Goal: Information Seeking & Learning: Find specific fact

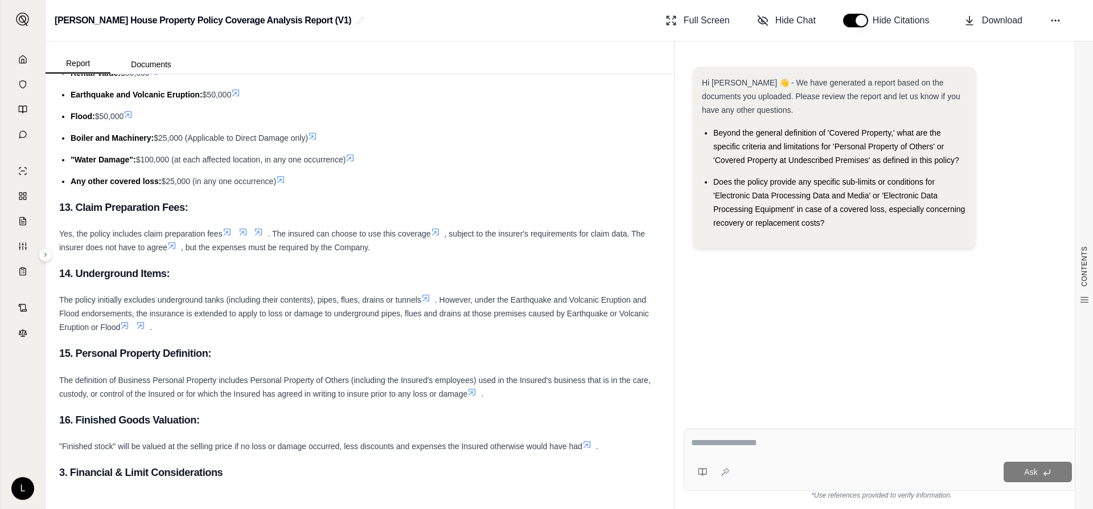
scroll to position [7892, 0]
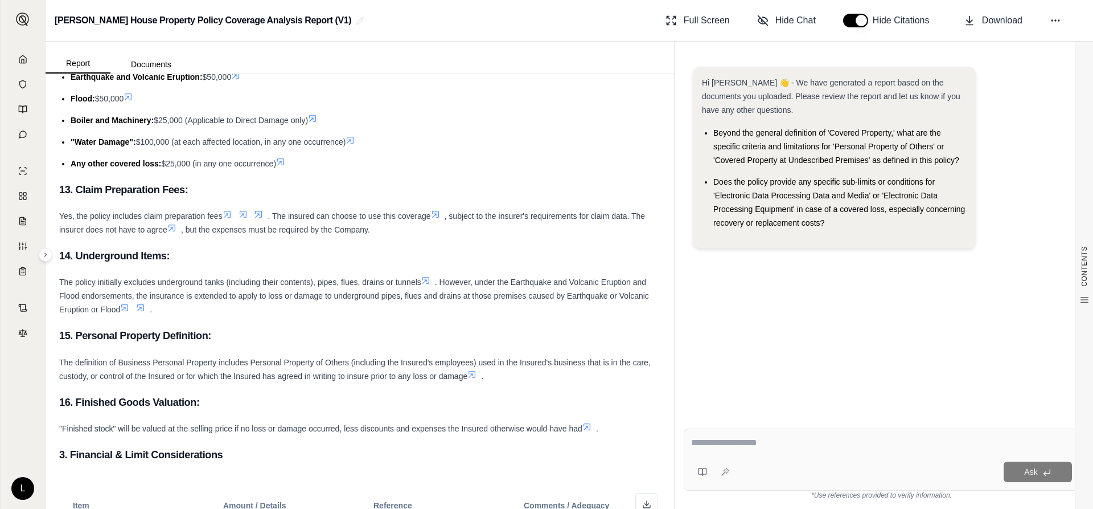
click at [228, 219] on icon at bounding box center [227, 214] width 9 height 9
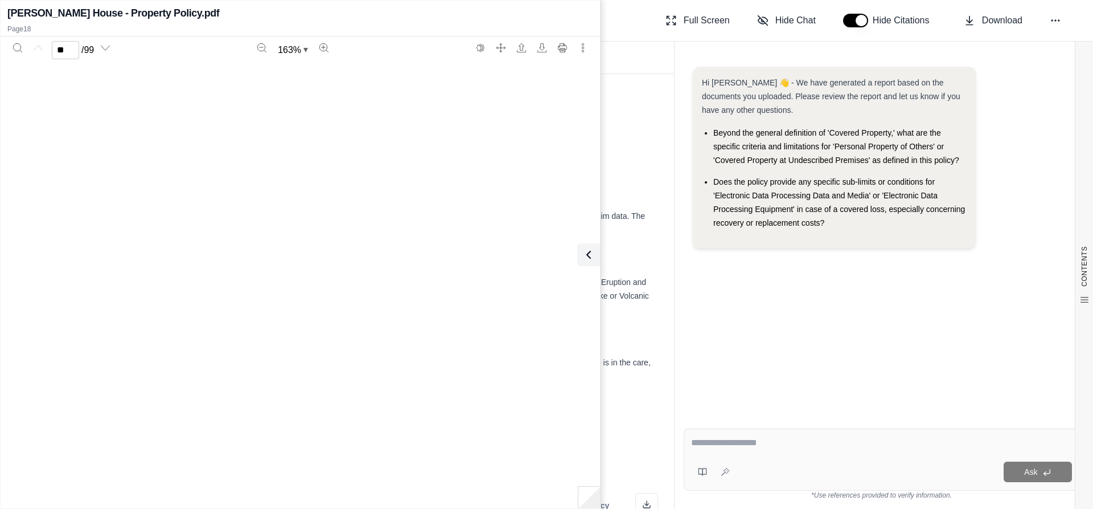
type input "**"
click at [588, 254] on icon at bounding box center [587, 255] width 14 height 14
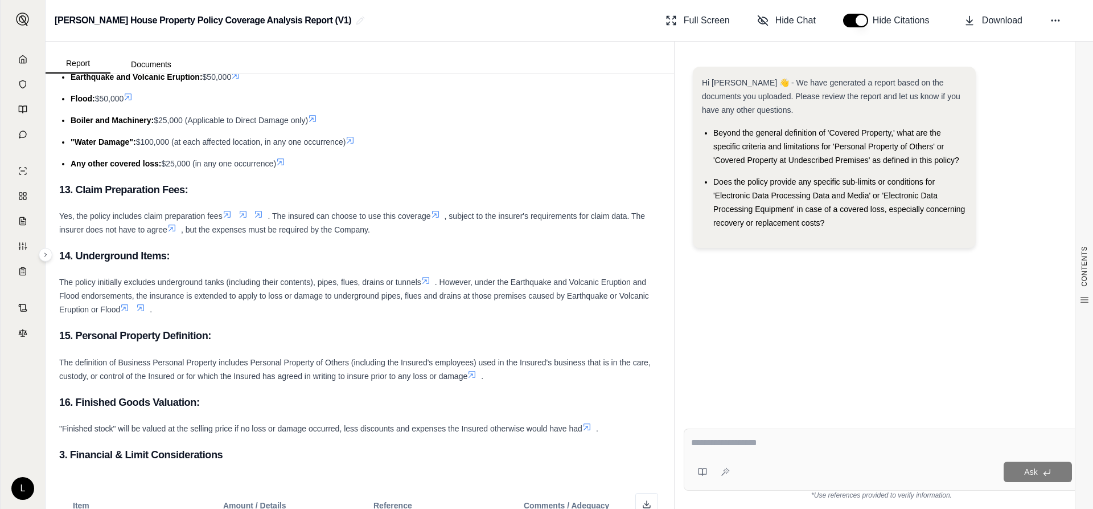
click at [244, 219] on icon at bounding box center [243, 214] width 9 height 9
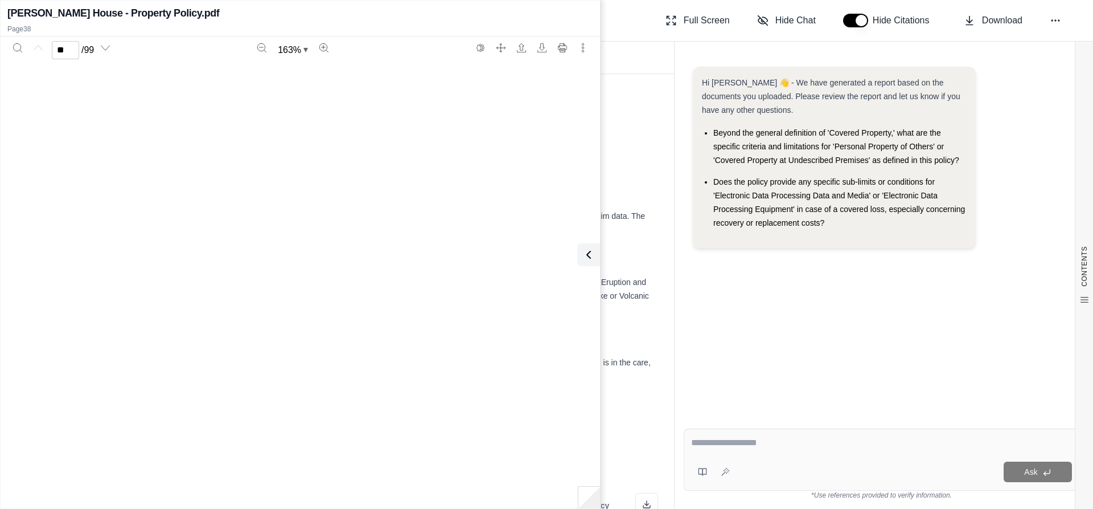
type input "**"
click at [592, 254] on icon at bounding box center [587, 255] width 14 height 14
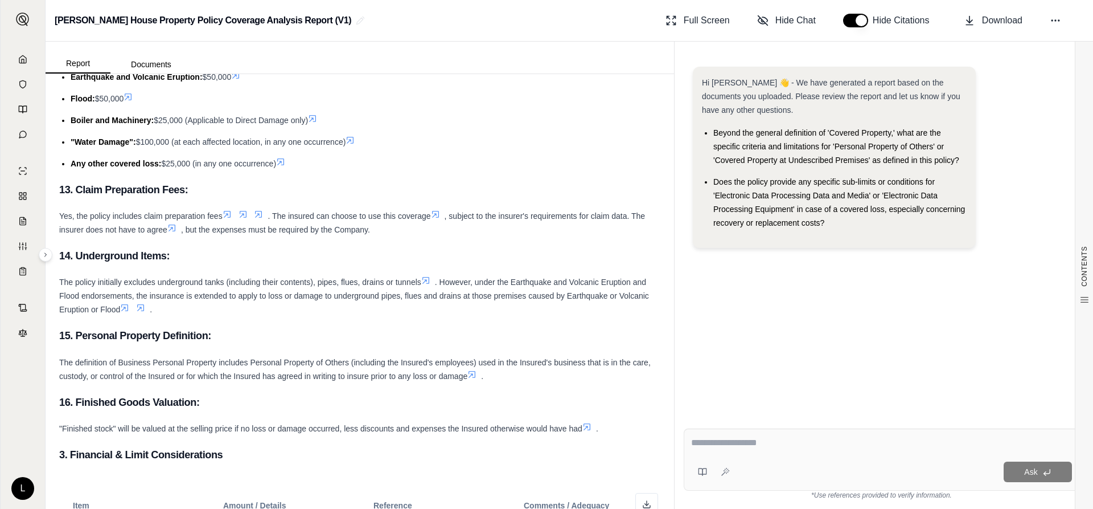
click at [174, 232] on icon at bounding box center [171, 227] width 9 height 9
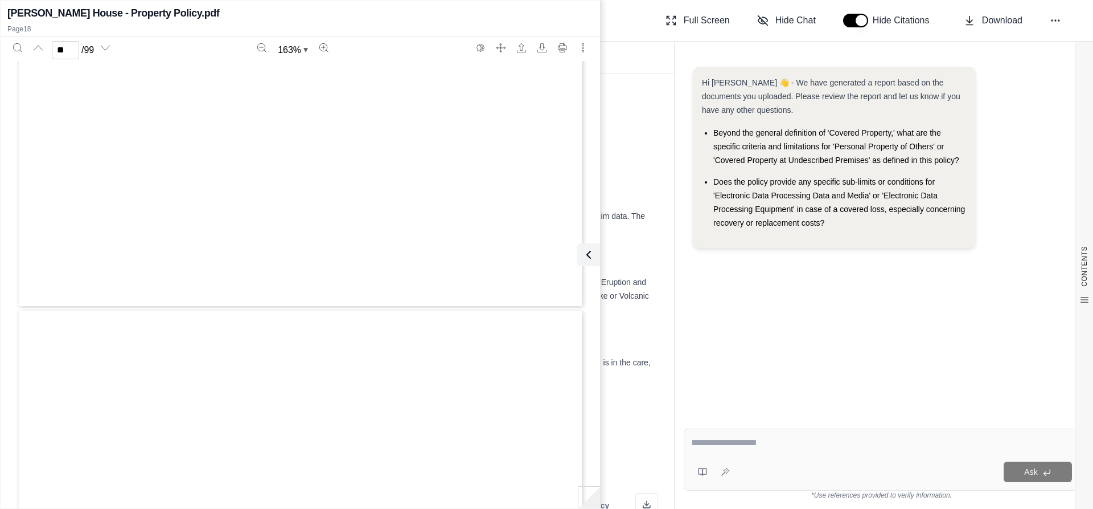
type input "**"
click at [593, 254] on icon at bounding box center [587, 255] width 14 height 14
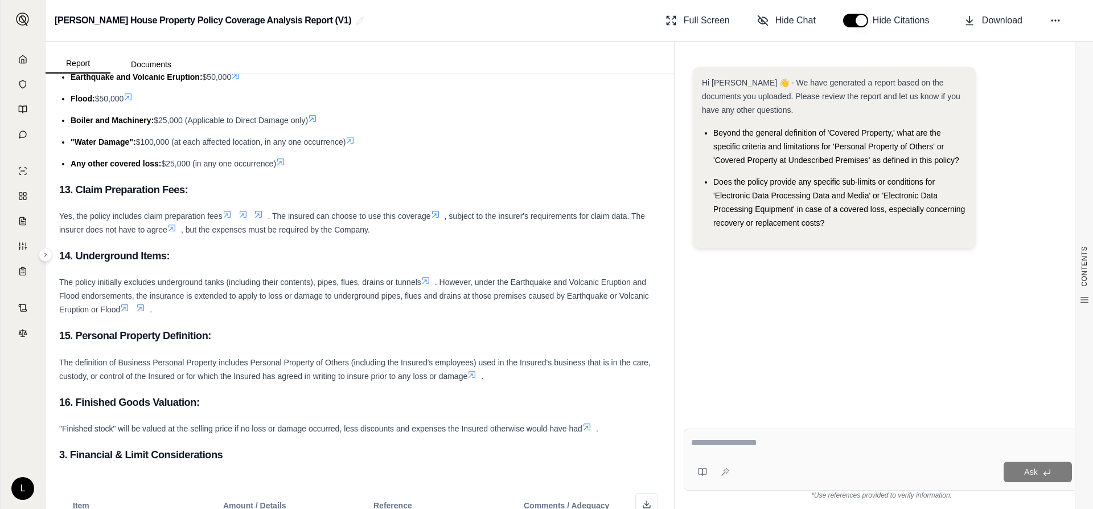
click at [172, 232] on icon at bounding box center [171, 227] width 9 height 9
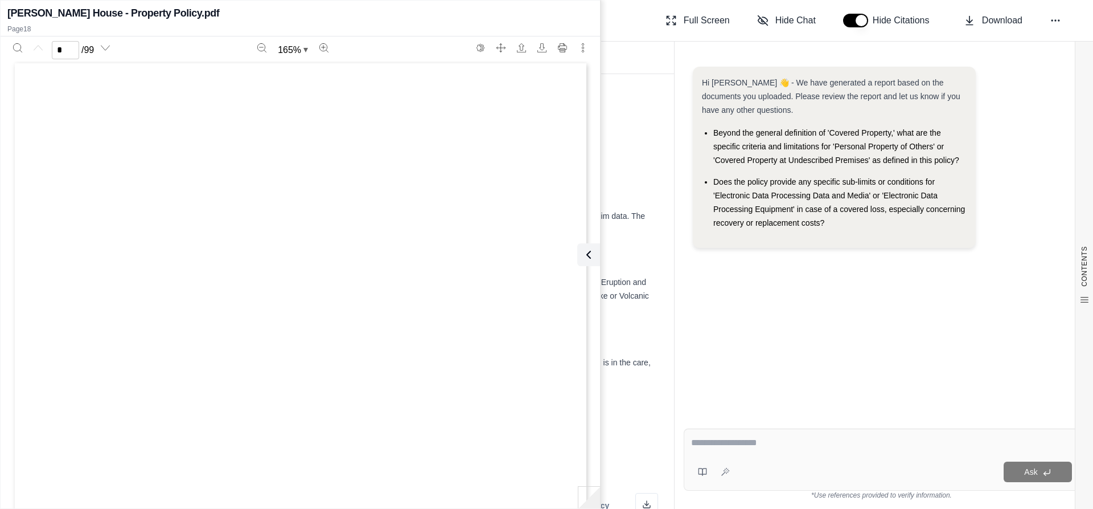
scroll to position [0, 0]
type input "**"
click at [593, 254] on icon at bounding box center [587, 255] width 14 height 14
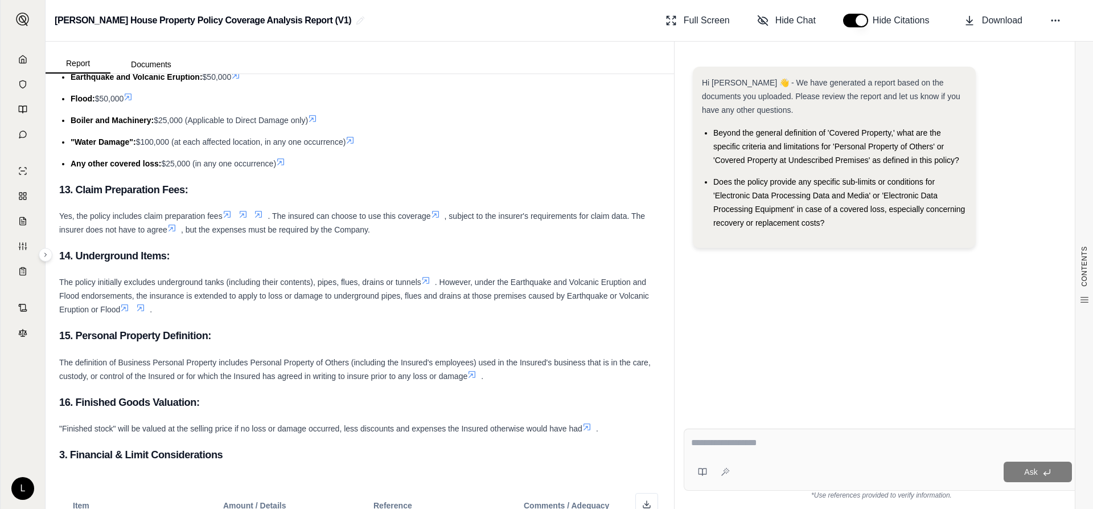
click at [231, 219] on icon at bounding box center [227, 214] width 9 height 9
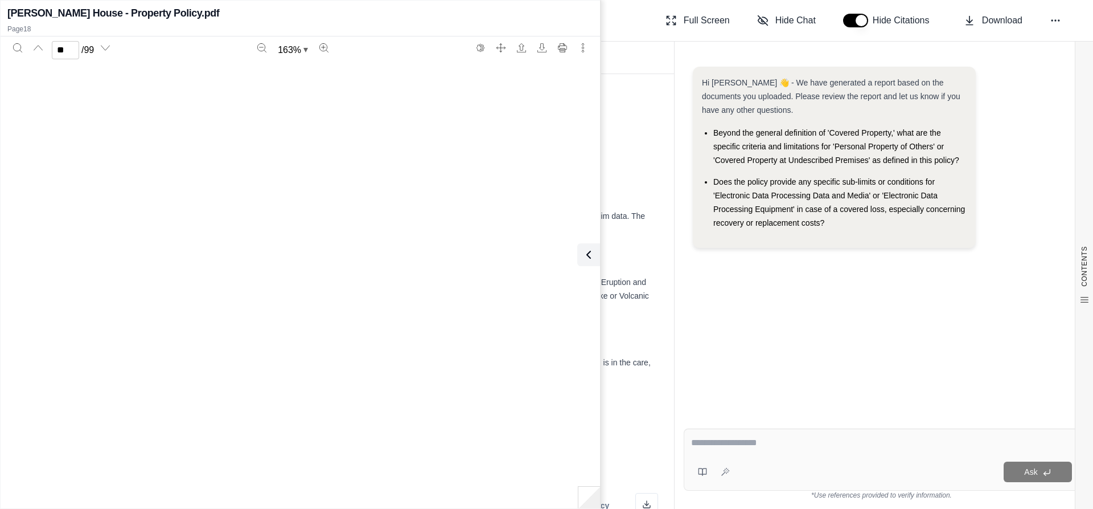
type input "**"
click at [581, 244] on button at bounding box center [586, 254] width 23 height 23
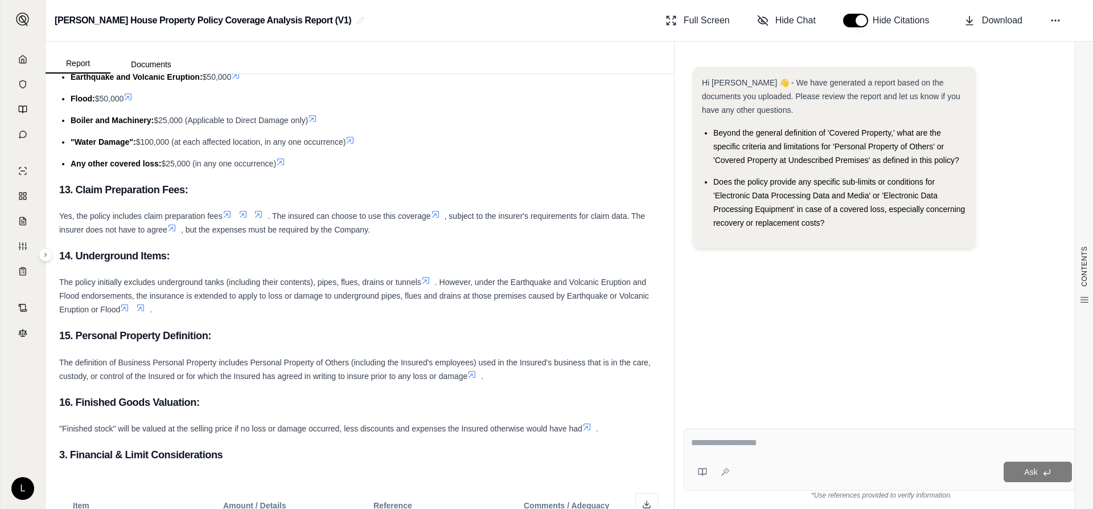
click at [437, 218] on icon at bounding box center [435, 214] width 7 height 7
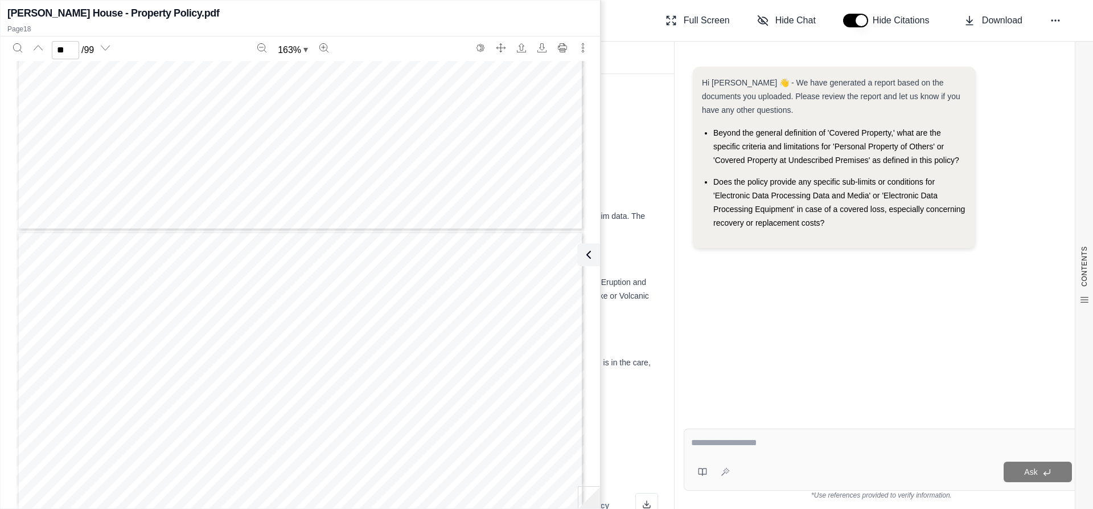
scroll to position [13059, 0]
type input "**"
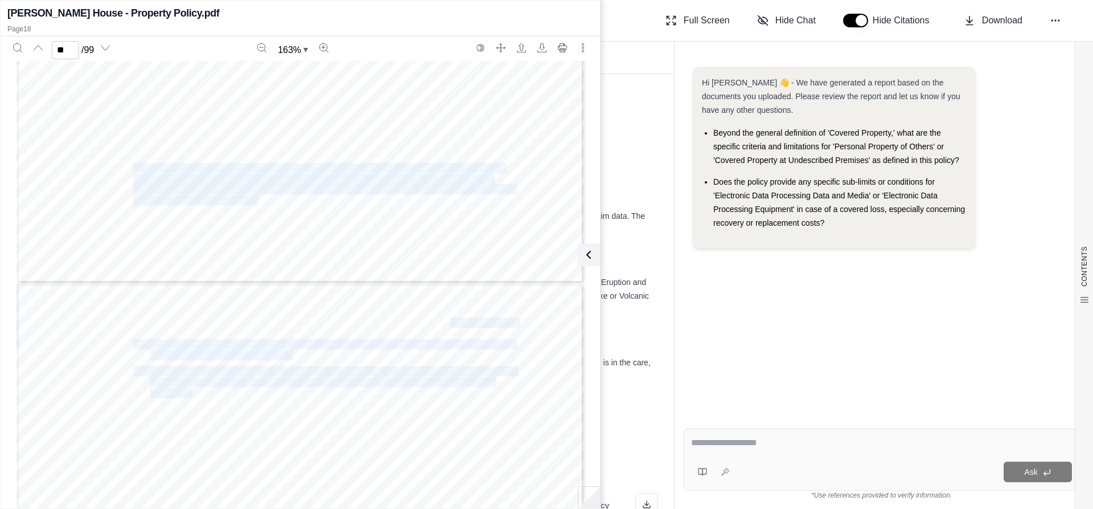
drag, startPoint x: 132, startPoint y: 169, endPoint x: 187, endPoint y: 391, distance: 229.0
copy div "The Company will pay the reasonable expenses incurred by the Insured in prepari…"
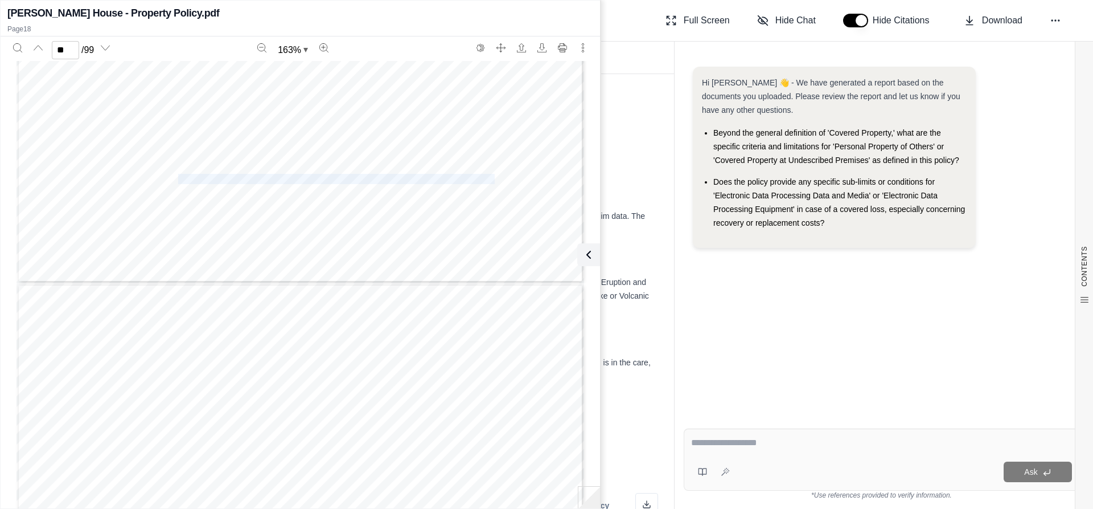
drag, startPoint x: 129, startPoint y: 170, endPoint x: 175, endPoint y: 175, distance: 46.9
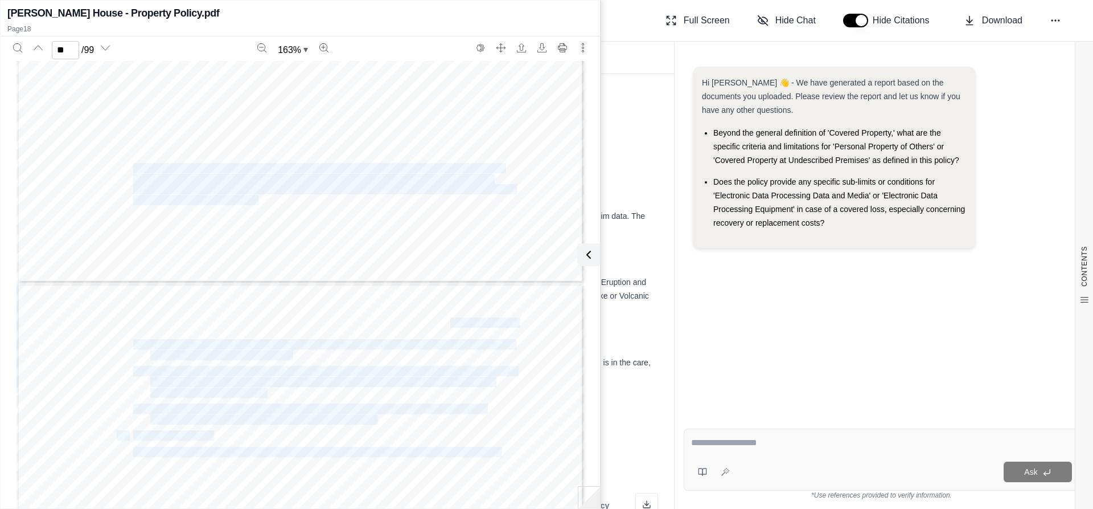
drag, startPoint x: 131, startPoint y: 165, endPoint x: 273, endPoint y: 393, distance: 268.8
copy div "The Company will pay the reasonable expenses incurred by the Insured in prepari…"
drag, startPoint x: 594, startPoint y: 256, endPoint x: 588, endPoint y: 251, distance: 7.7
click at [594, 255] on button at bounding box center [588, 254] width 23 height 23
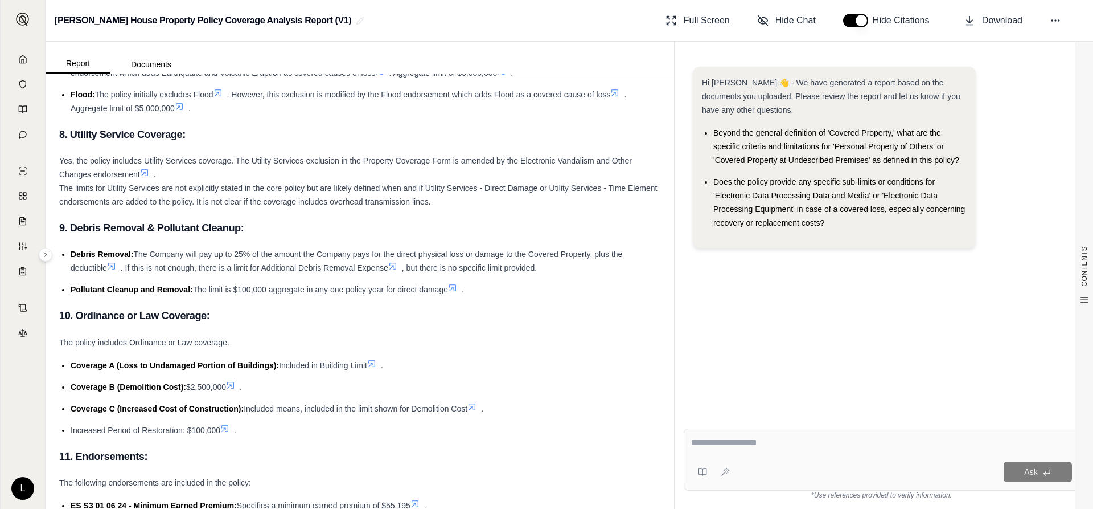
scroll to position [6240, 0]
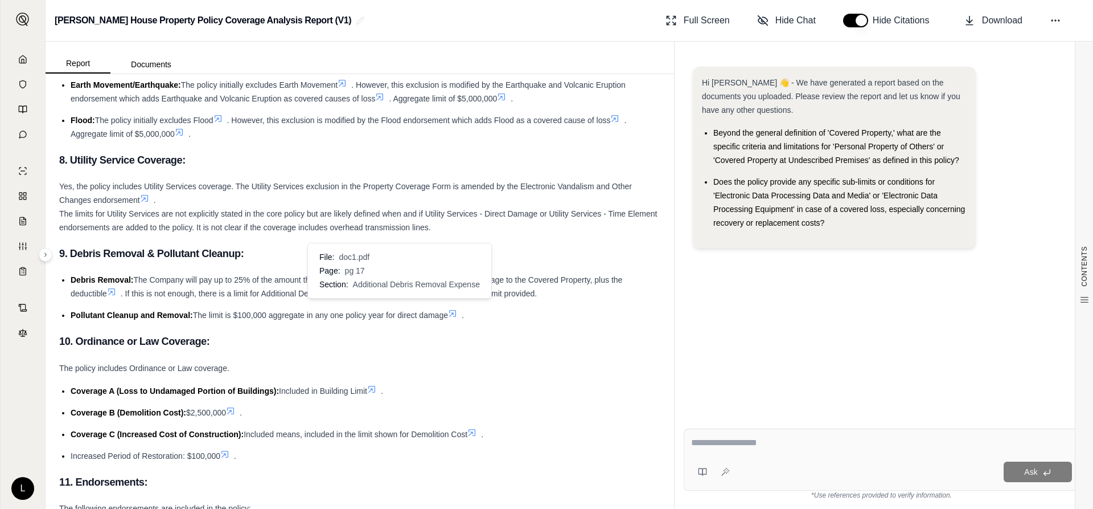
click at [397, 296] on icon at bounding box center [392, 291] width 9 height 9
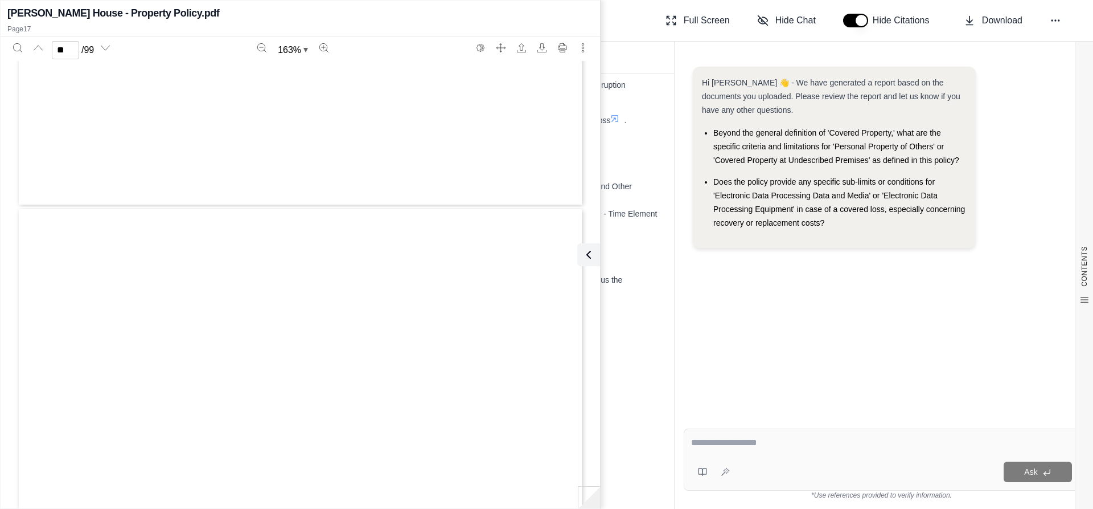
type input "**"
click at [585, 256] on icon at bounding box center [589, 255] width 14 height 14
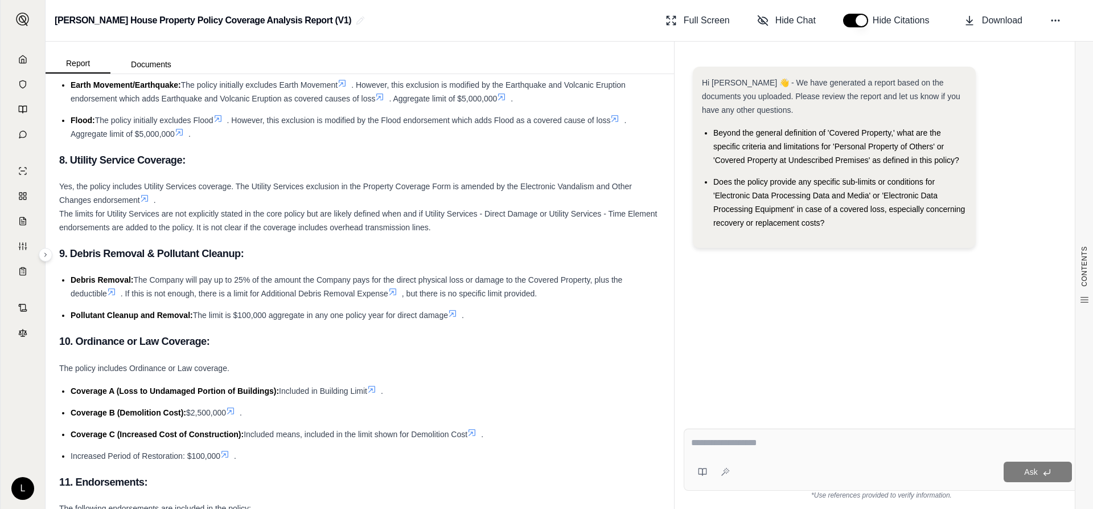
click at [395, 296] on icon at bounding box center [392, 291] width 9 height 9
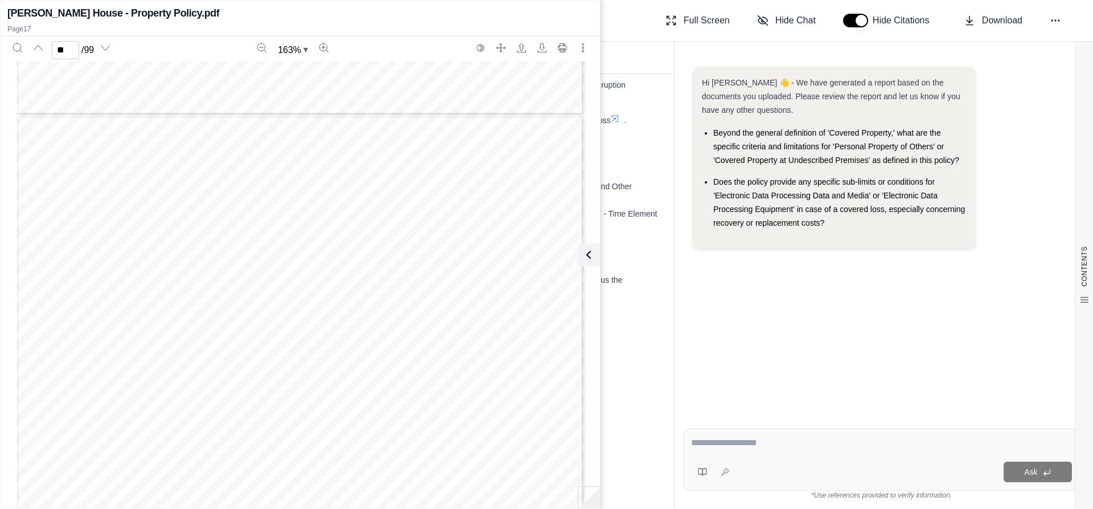
scroll to position [12439, 0]
type input "**"
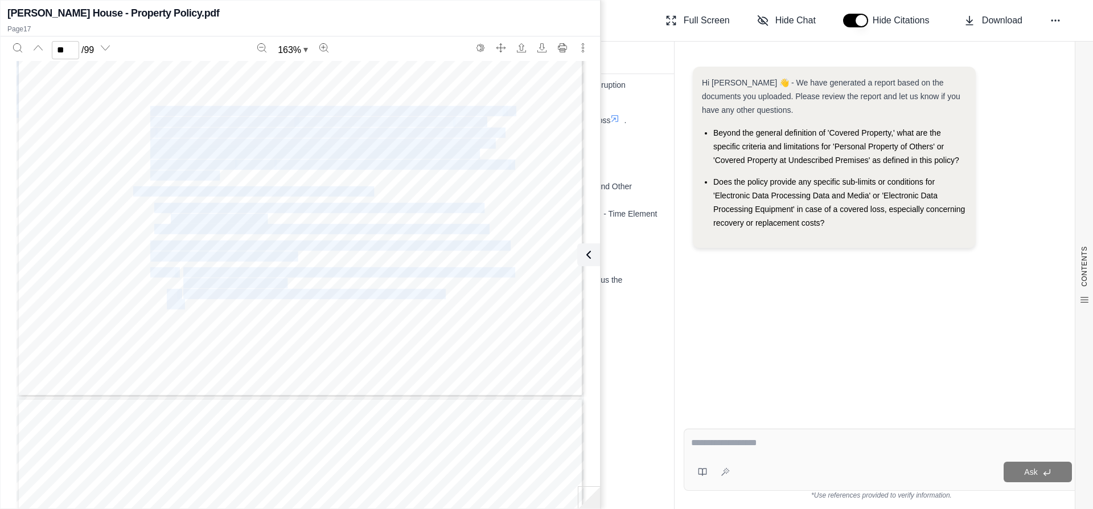
drag, startPoint x: 148, startPoint y: 109, endPoint x: 327, endPoint y: 306, distance: 266.1
click at [327, 306] on div "MS C1 00 10 18 © 2017 The Travelers Indemnity Company. All rights reserved. KTQ…" at bounding box center [301, 29] width 568 height 735
copy div "Lor Ipsumdo sita con adi elitseddo eiu temporinci utlabor etdolore ma ali Enima…"
click at [301, 259] on div "MS C1 00 10 18 © 2017 The Travelers Indemnity Company. All rights reserved. KTQ…" at bounding box center [301, 29] width 568 height 735
drag, startPoint x: 147, startPoint y: 109, endPoint x: 314, endPoint y: 311, distance: 262.1
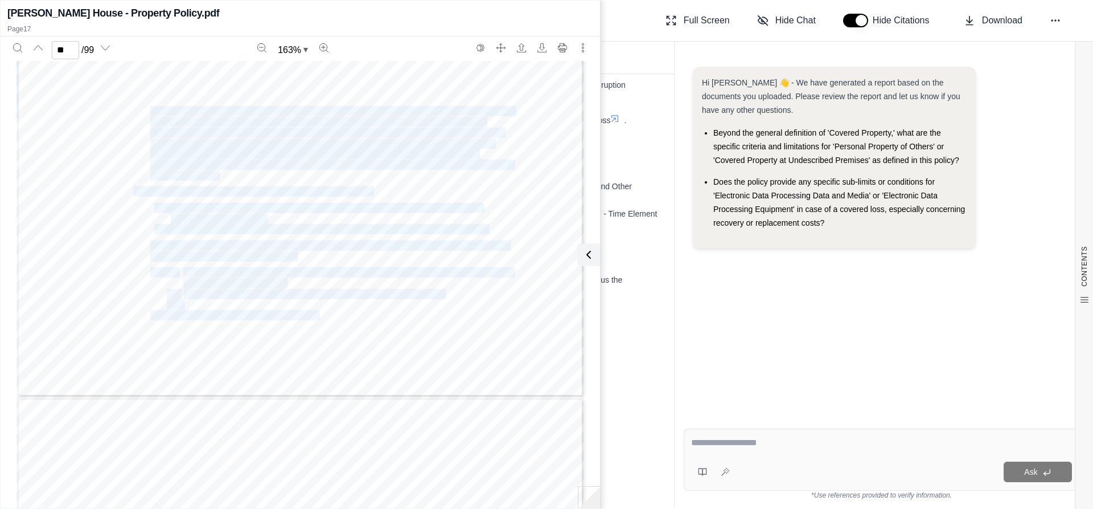
click at [314, 311] on div "MS C1 00 10 18 © 2017 The Travelers Indemnity Company. All rights reserved. KTQ…" at bounding box center [301, 29] width 568 height 735
copy div "Lor Ipsumdo sita con adi elitseddo eiu temporinci utlabor etdolore ma ali Enima…"
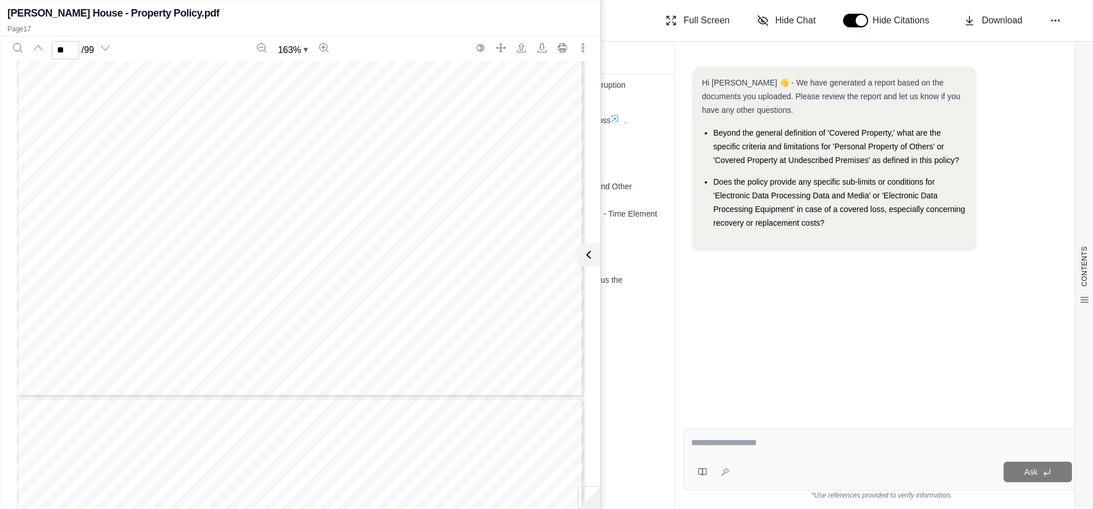
click at [500, 254] on div "MS C1 00 10 18 © 2017 The Travelers Indemnity Company. All rights reserved. KTQ…" at bounding box center [301, 29] width 568 height 735
click at [588, 250] on icon at bounding box center [587, 255] width 14 height 14
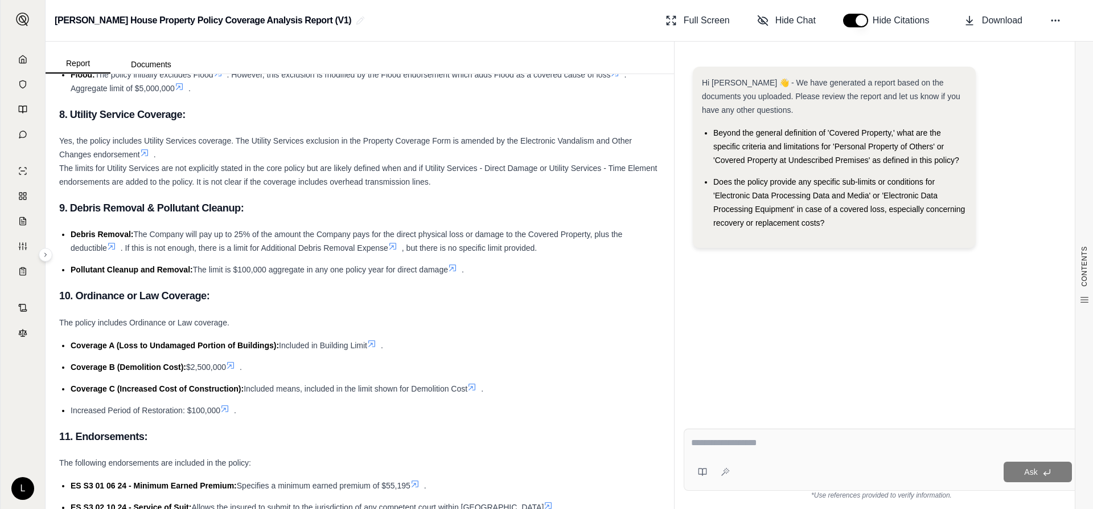
scroll to position [6297, 0]
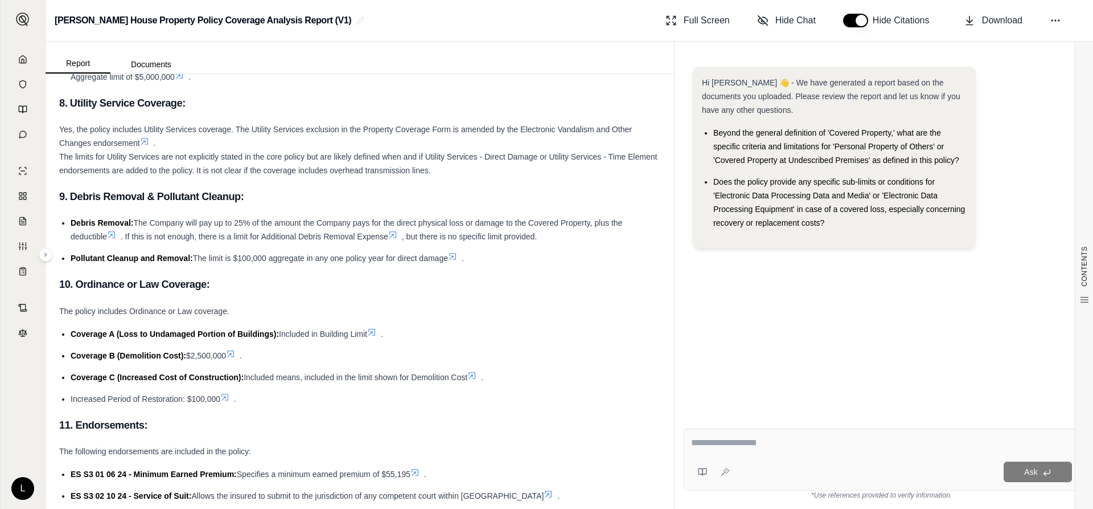
click at [110, 238] on icon at bounding box center [111, 234] width 7 height 7
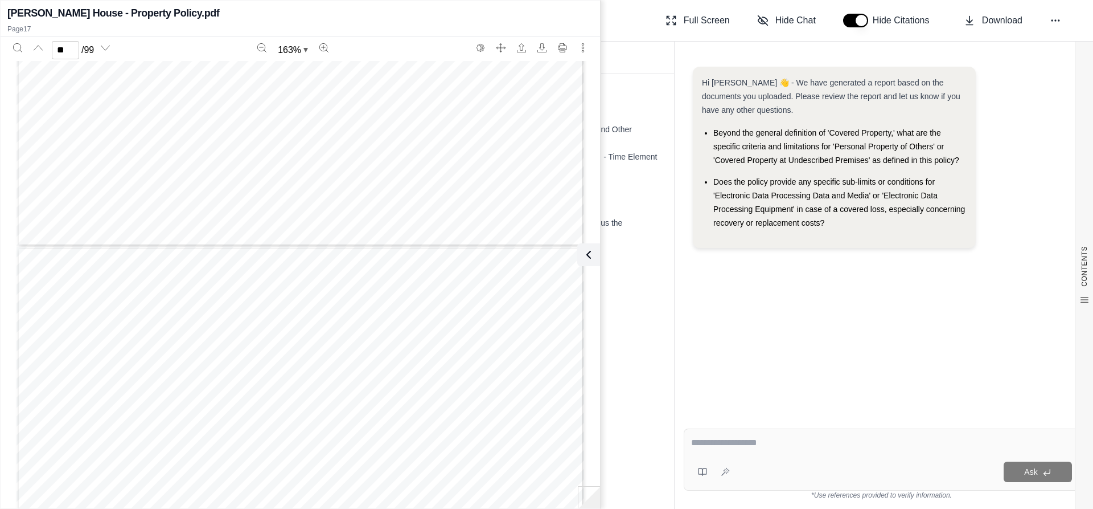
scroll to position [12268, 0]
type input "**"
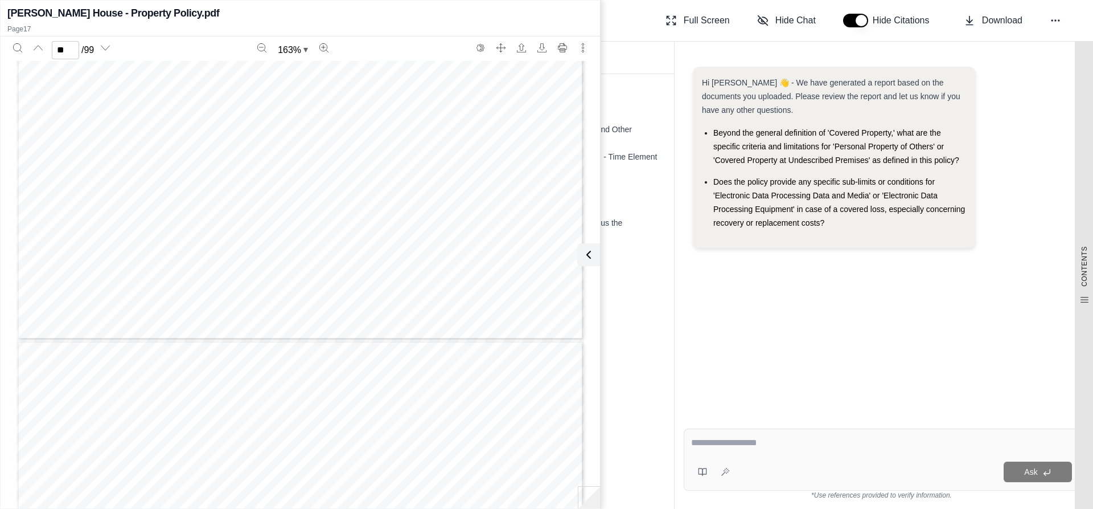
scroll to position [4334, 0]
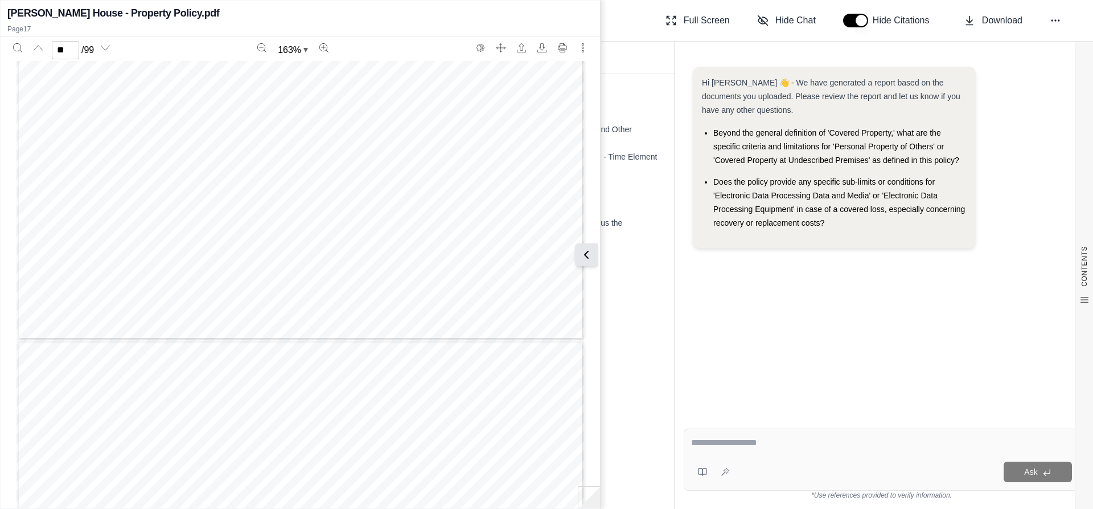
click at [592, 249] on icon at bounding box center [587, 255] width 14 height 14
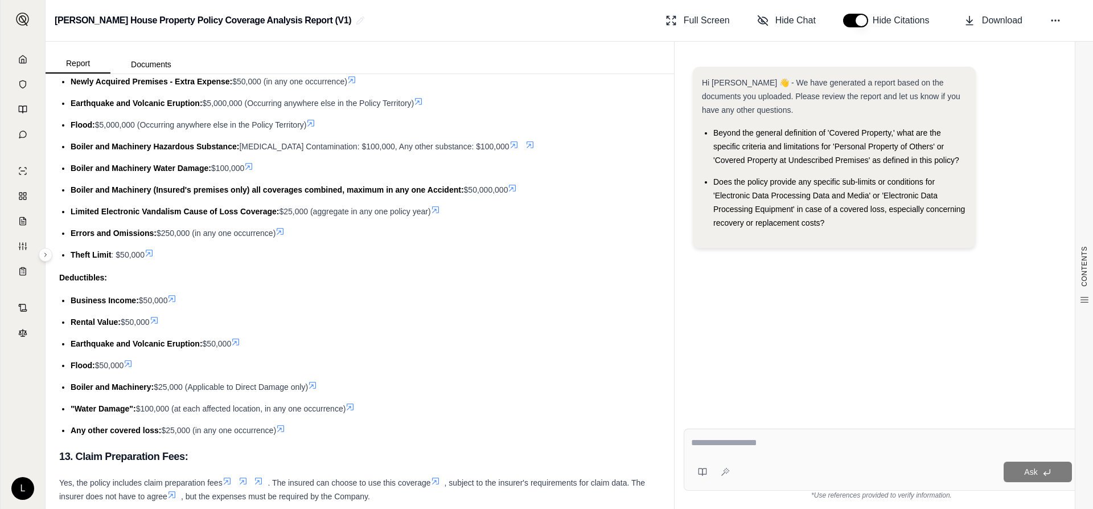
scroll to position [7778, 0]
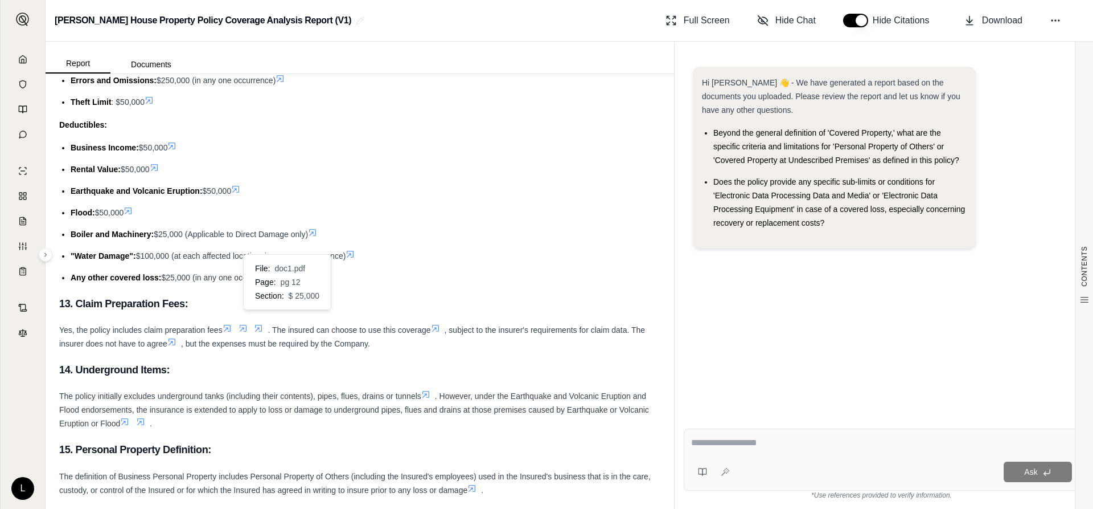
drag, startPoint x: 76, startPoint y: 188, endPoint x: 293, endPoint y: 314, distance: 251.6
click at [293, 284] on ul "Business Income: $50,000 Rental Value: $50,000 Earthquake and Volcanic Eruption…" at bounding box center [359, 212] width 601 height 143
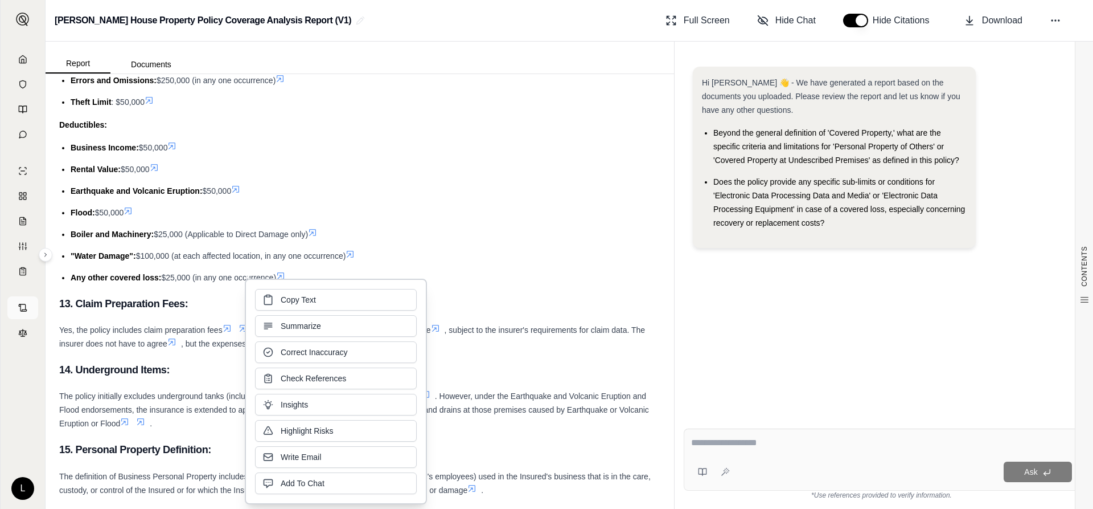
copy ul "usiness Income: $50,000 Rental Value: $50,000 Earthquake and Volcanic Eruption:…"
click at [174, 150] on icon at bounding box center [171, 145] width 9 height 9
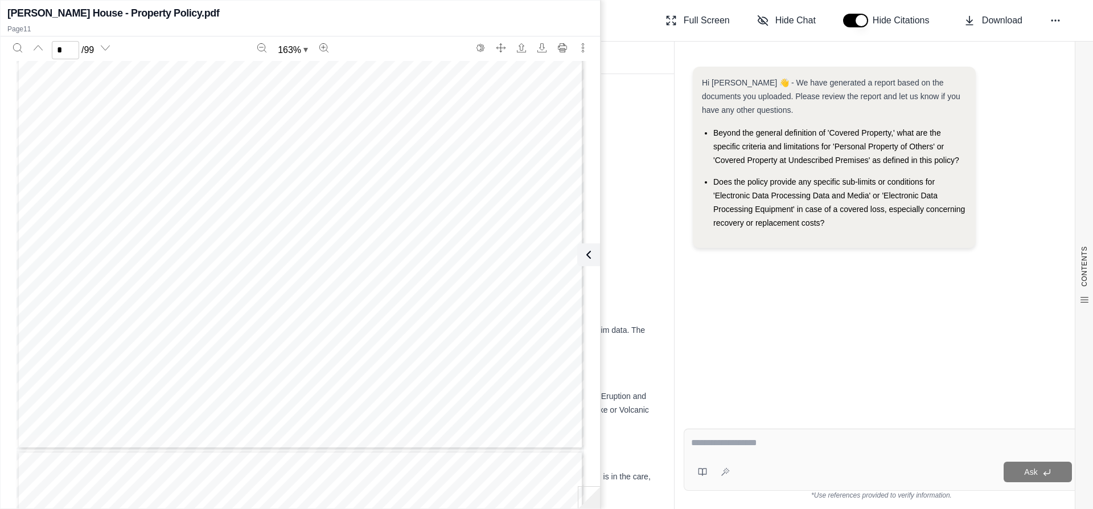
scroll to position [4727, 0]
type input "*"
click at [592, 247] on button at bounding box center [586, 254] width 23 height 23
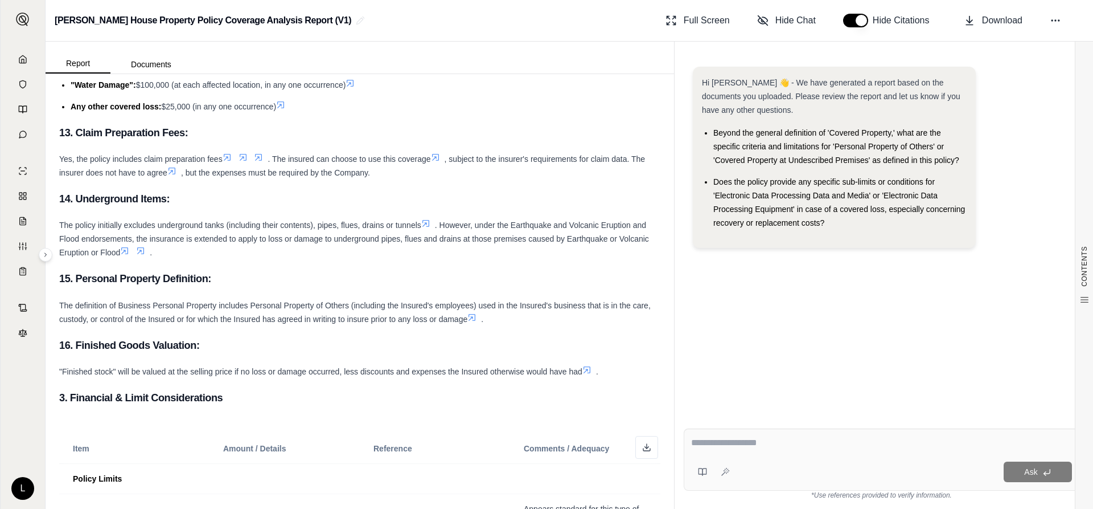
scroll to position [8006, 0]
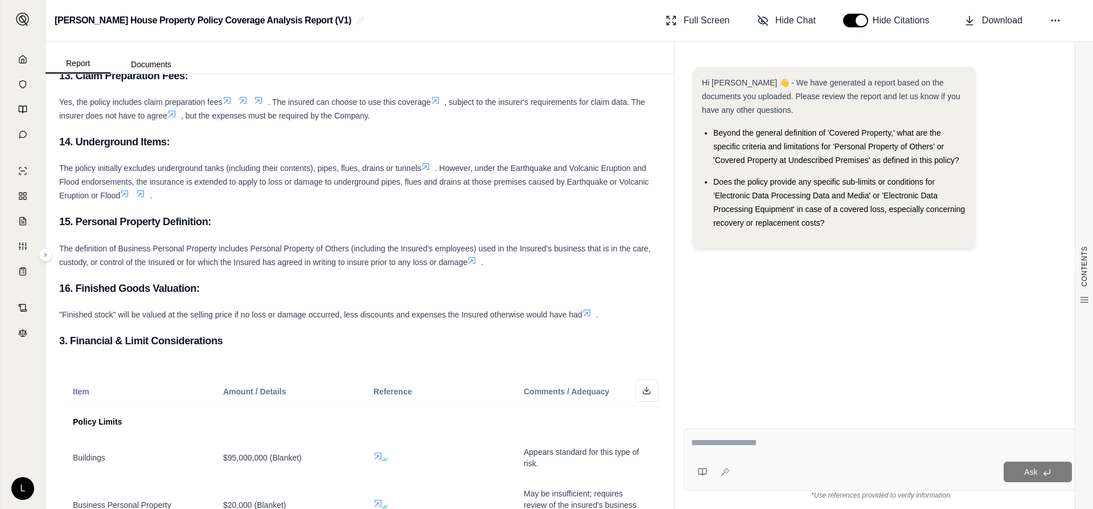
click at [474, 264] on icon at bounding box center [472, 260] width 7 height 7
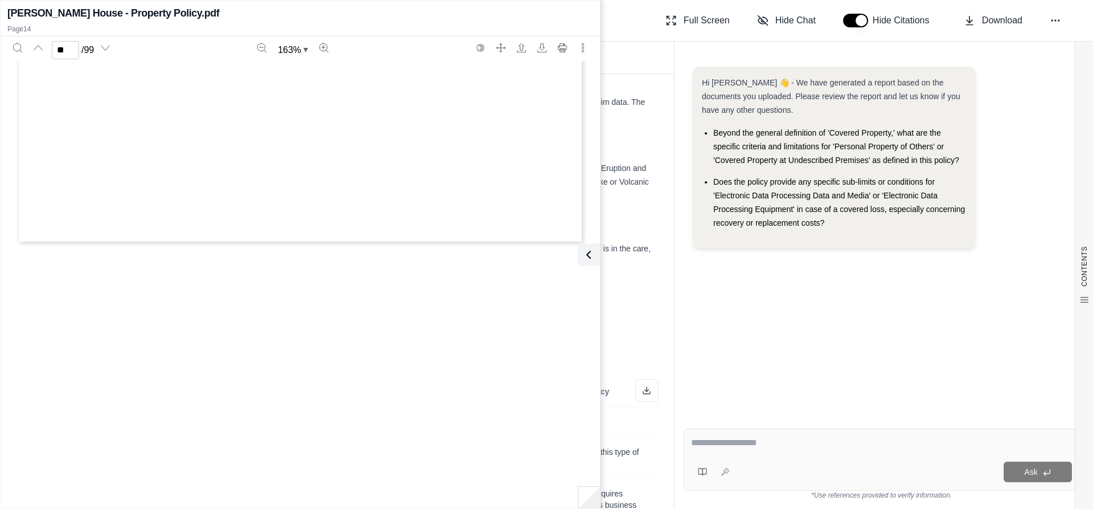
type input "**"
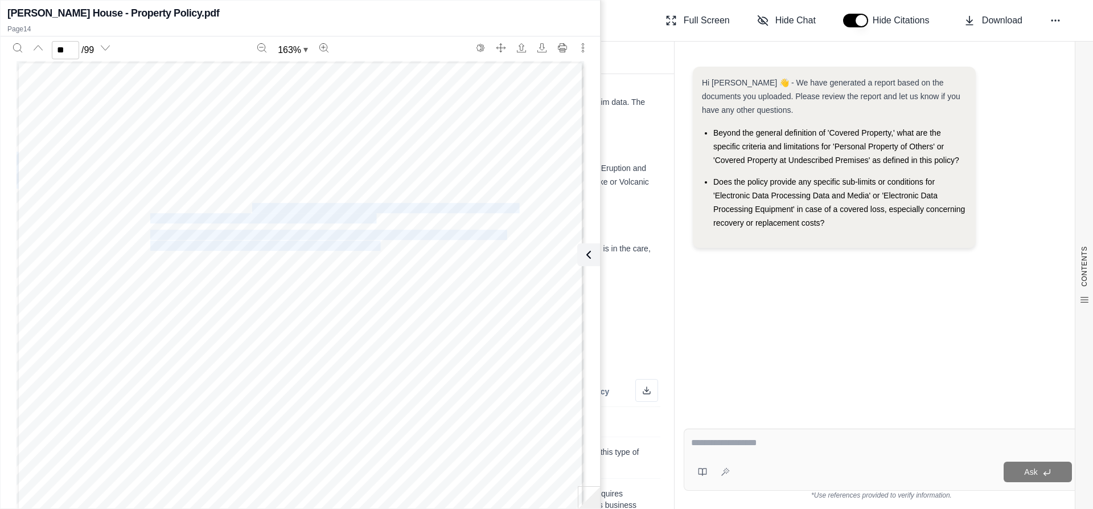
drag, startPoint x: 145, startPoint y: 196, endPoint x: 190, endPoint y: 199, distance: 45.6
click at [241, 207] on div "MS C1 00 10 18 © 2017 The Travelers Indemnity Company. All rights reserved. KTQ…" at bounding box center [301, 428] width 568 height 735
drag, startPoint x: 150, startPoint y: 192, endPoint x: 376, endPoint y: 241, distance: 231.2
click at [376, 241] on div "MS C1 00 10 18 © 2017 The Travelers Indemnity Company. All rights reserved. KTQ…" at bounding box center [301, 428] width 568 height 735
copy div "ersonal Property of Others (including the Insured’s employees) used in the Insu…"
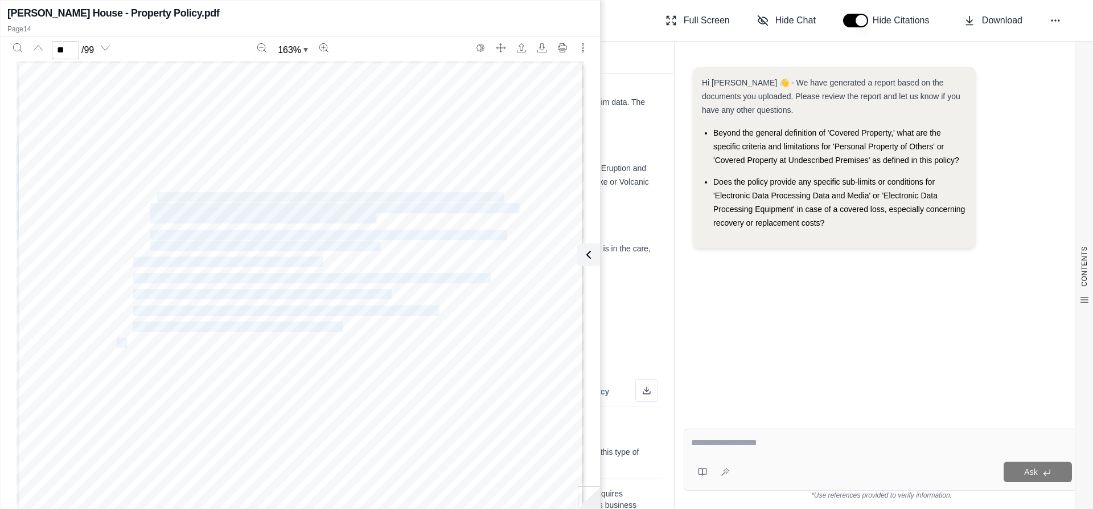
drag, startPoint x: 269, startPoint y: 208, endPoint x: 259, endPoint y: 205, distance: 10.6
click at [269, 208] on span "business that is in the care, custody, or control of the Insured or for which t…" at bounding box center [333, 207] width 367 height 9
drag, startPoint x: 146, startPoint y: 196, endPoint x: 194, endPoint y: 220, distance: 53.5
click at [194, 220] on div "MS C1 00 10 18 © 2017 The Travelers Indemnity Company. All rights reserved. KTQ…" at bounding box center [301, 428] width 568 height 735
copy div "Personal Property of Others (including the Insured’s employees) used in the Ins…"
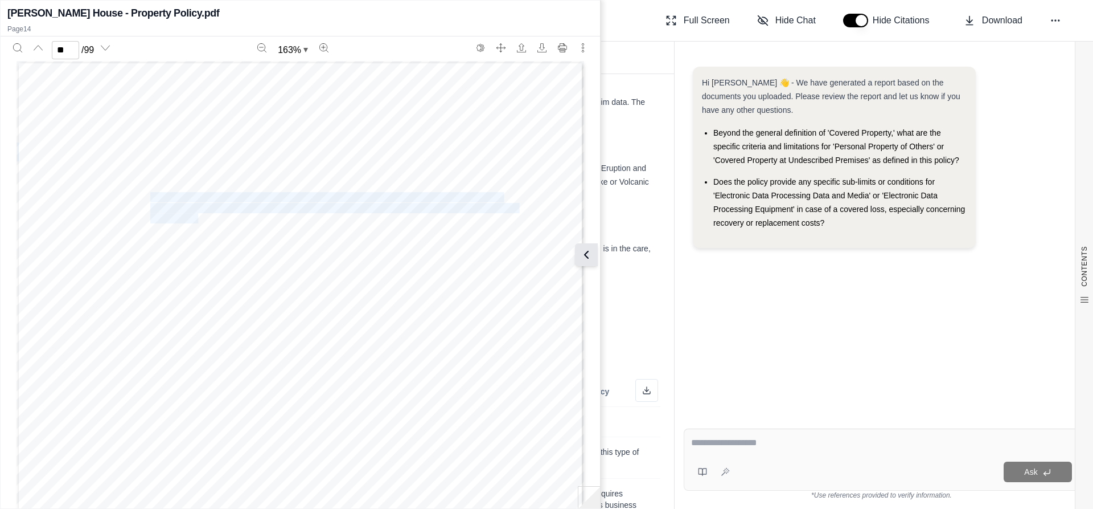
click at [587, 255] on icon at bounding box center [587, 255] width 14 height 14
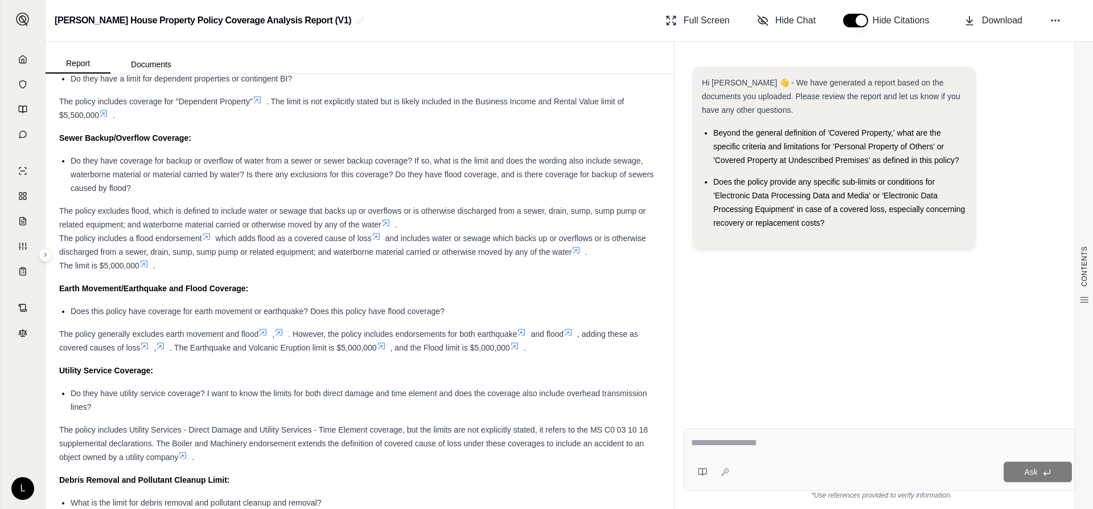
scroll to position [10568, 0]
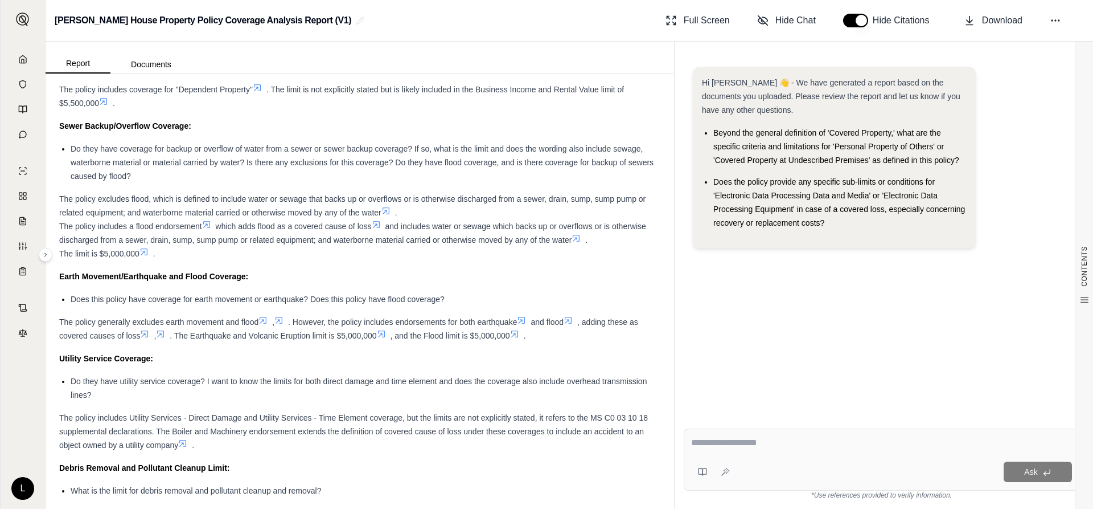
click at [526, 323] on icon at bounding box center [522, 320] width 7 height 7
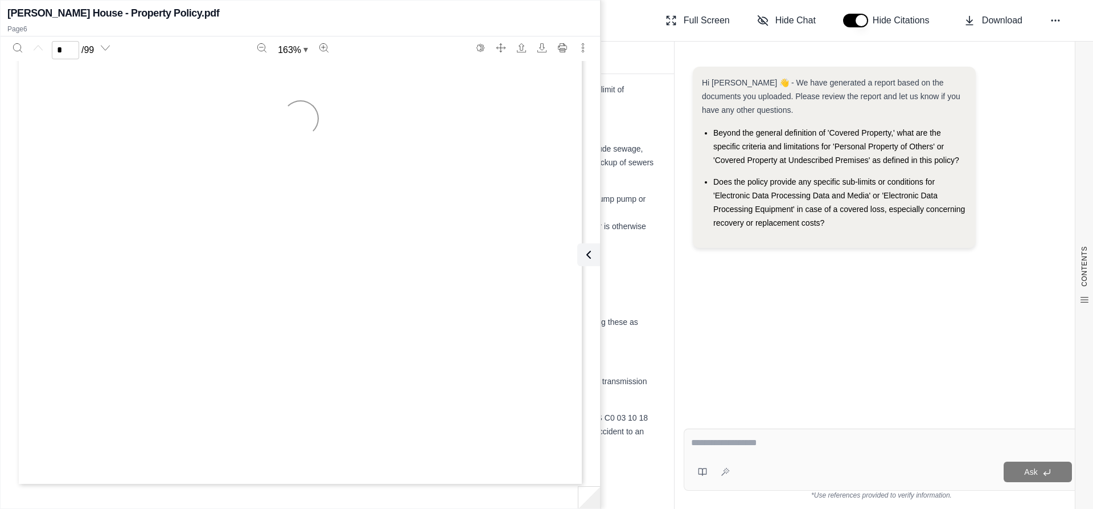
type input "*"
click at [593, 260] on icon at bounding box center [587, 255] width 14 height 14
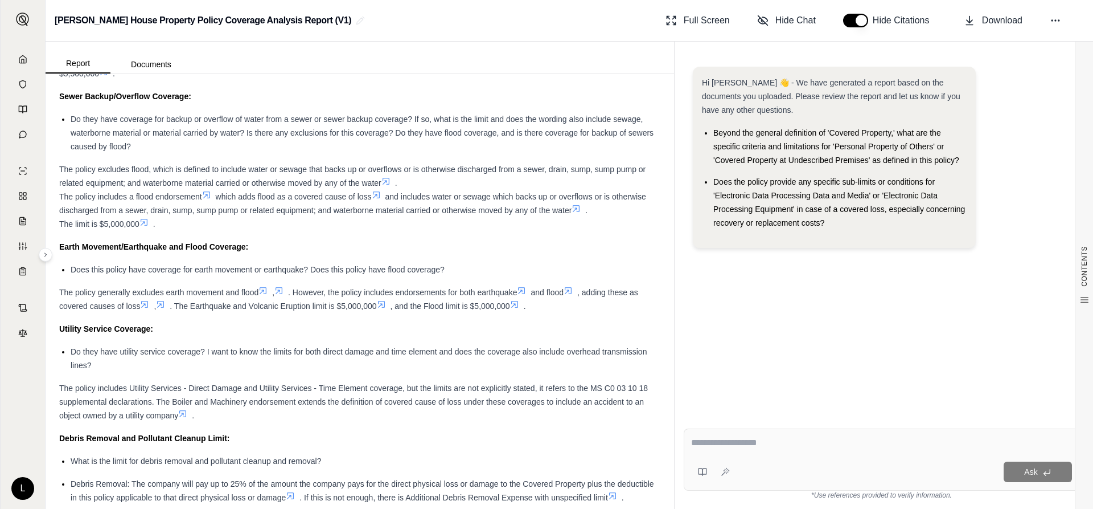
scroll to position [10625, 0]
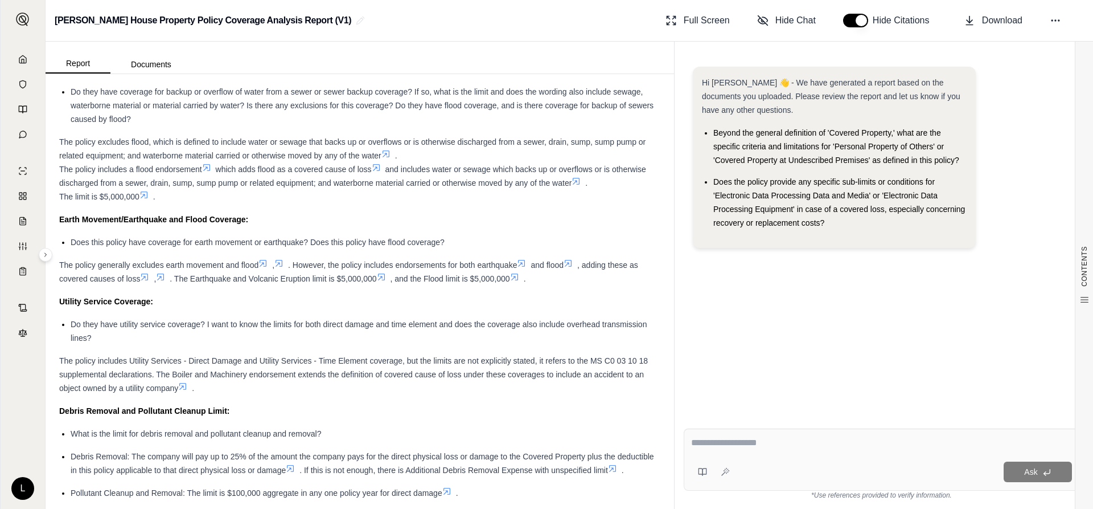
click at [284, 268] on icon at bounding box center [278, 263] width 9 height 9
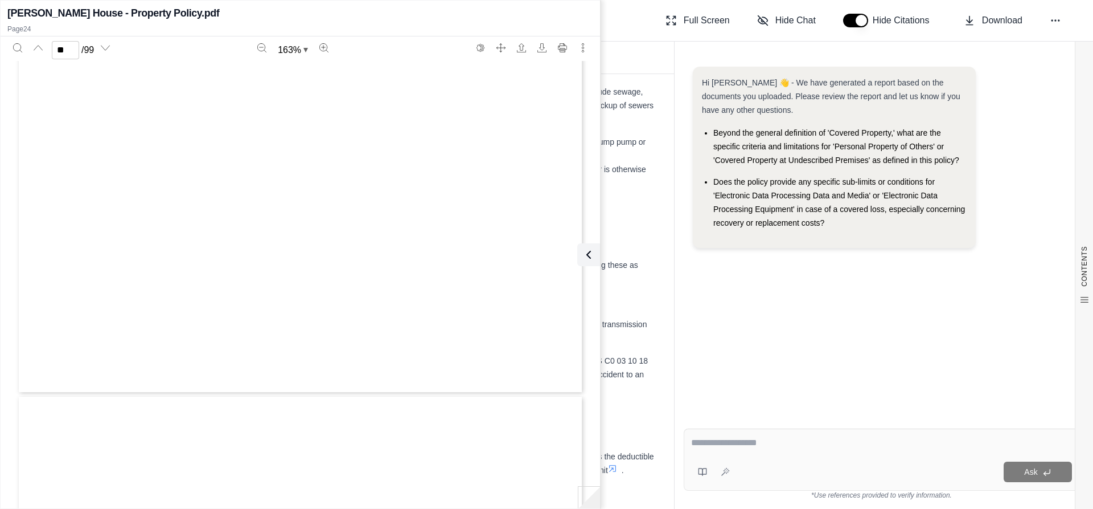
type input "**"
click at [589, 248] on icon at bounding box center [587, 255] width 14 height 14
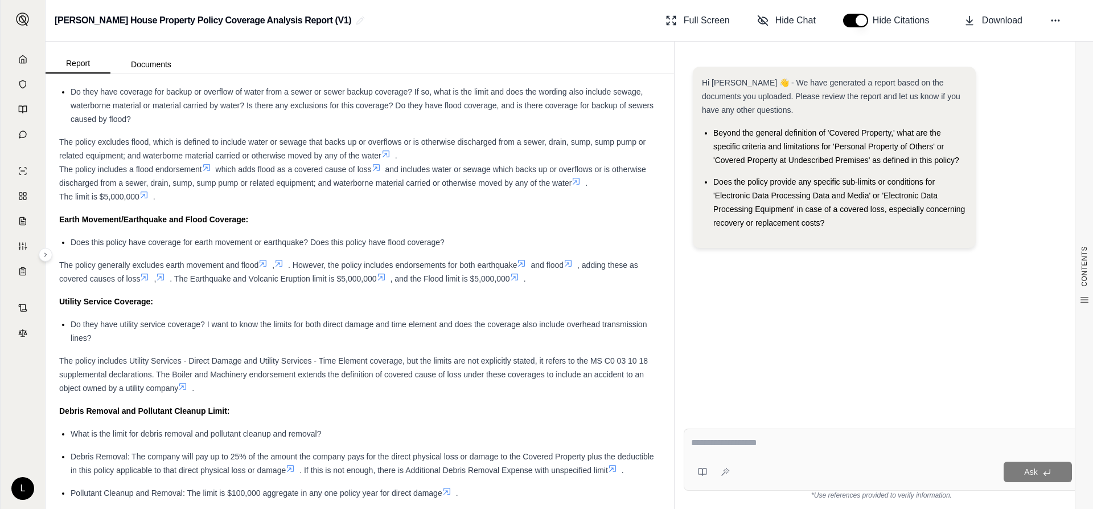
click at [526, 268] on icon at bounding box center [521, 263] width 9 height 9
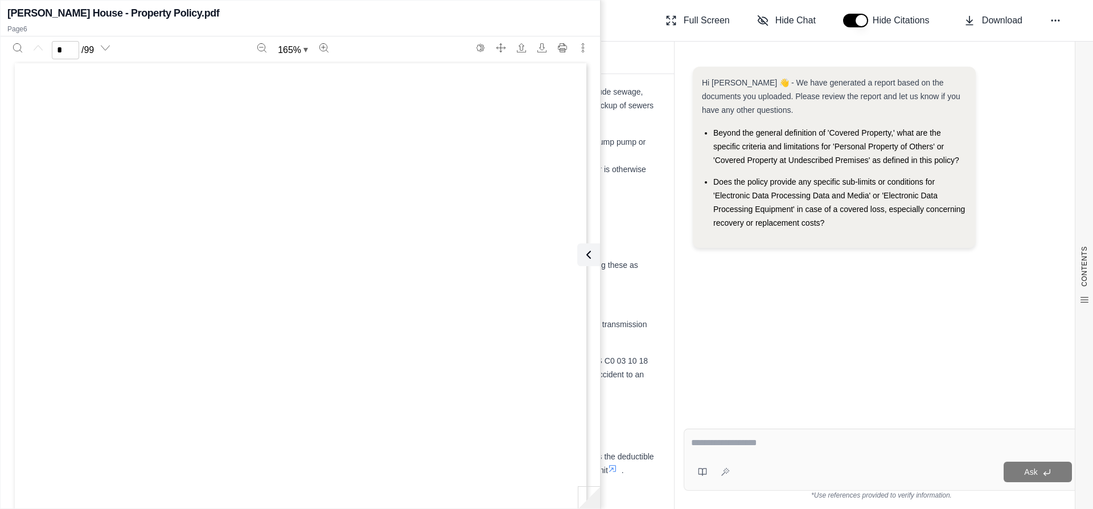
scroll to position [0, 0]
type input "*"
click at [592, 245] on button at bounding box center [586, 254] width 23 height 23
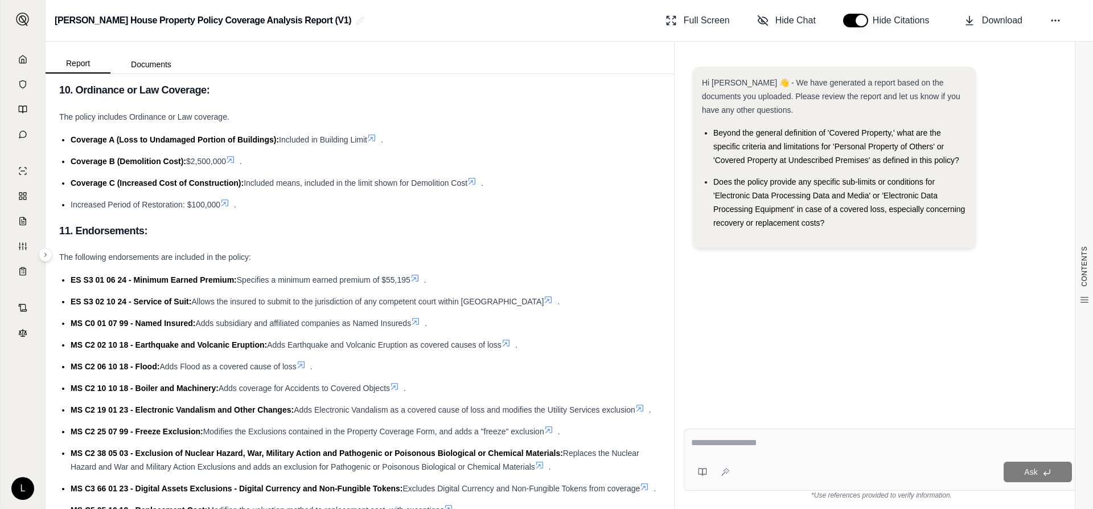
scroll to position [6549, 0]
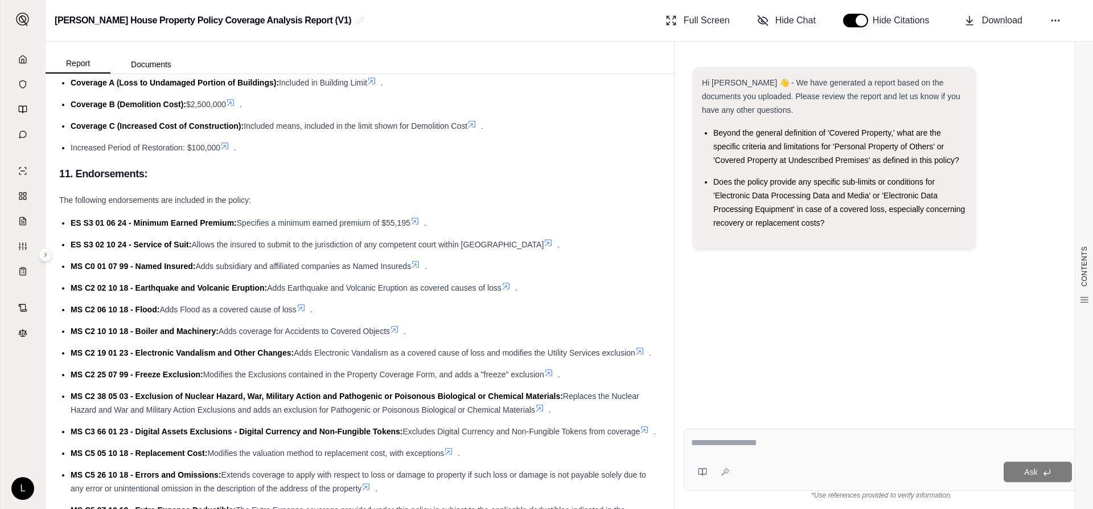
click at [544, 247] on icon at bounding box center [548, 242] width 9 height 9
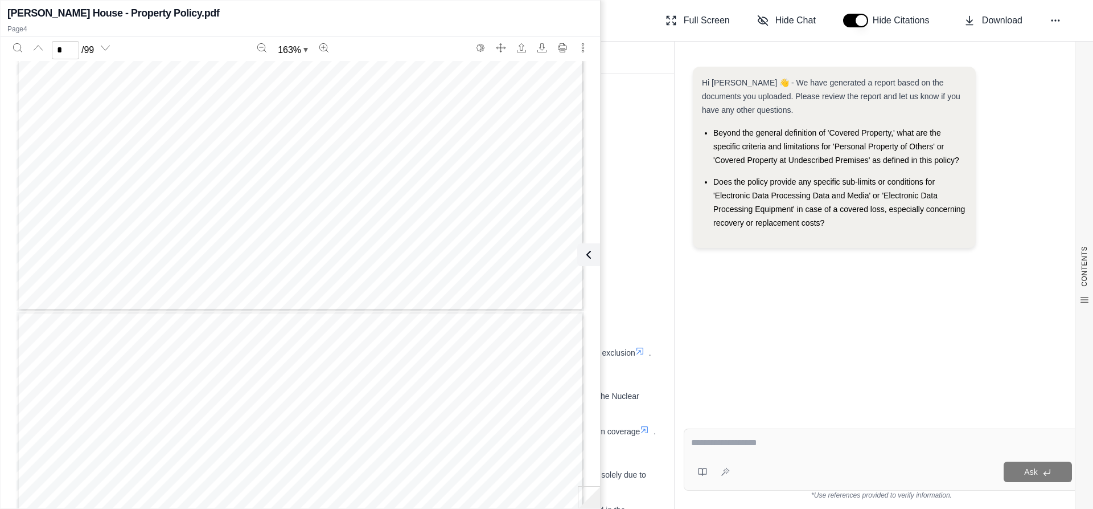
type input "*"
click at [590, 249] on icon at bounding box center [587, 255] width 14 height 14
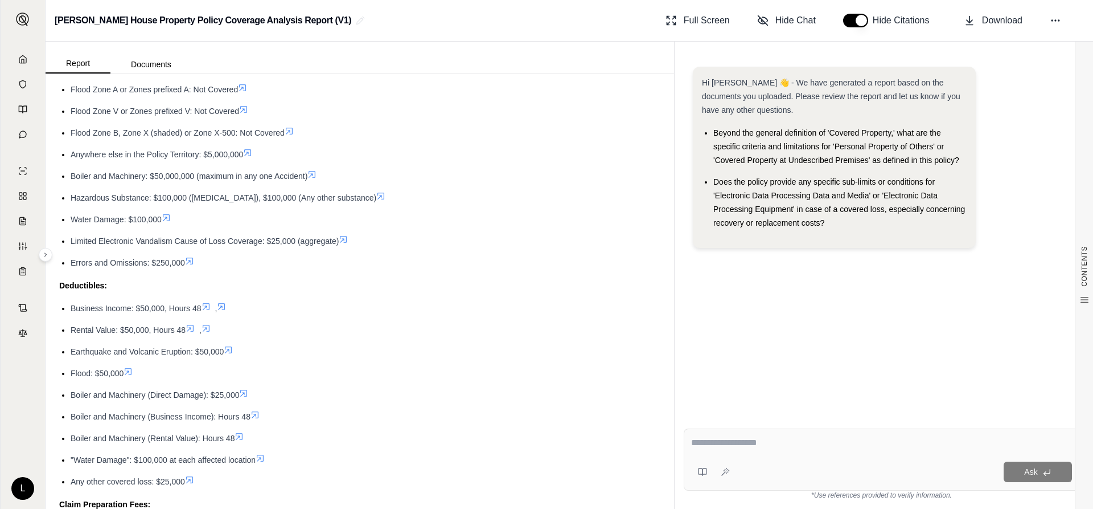
scroll to position [12471, 0]
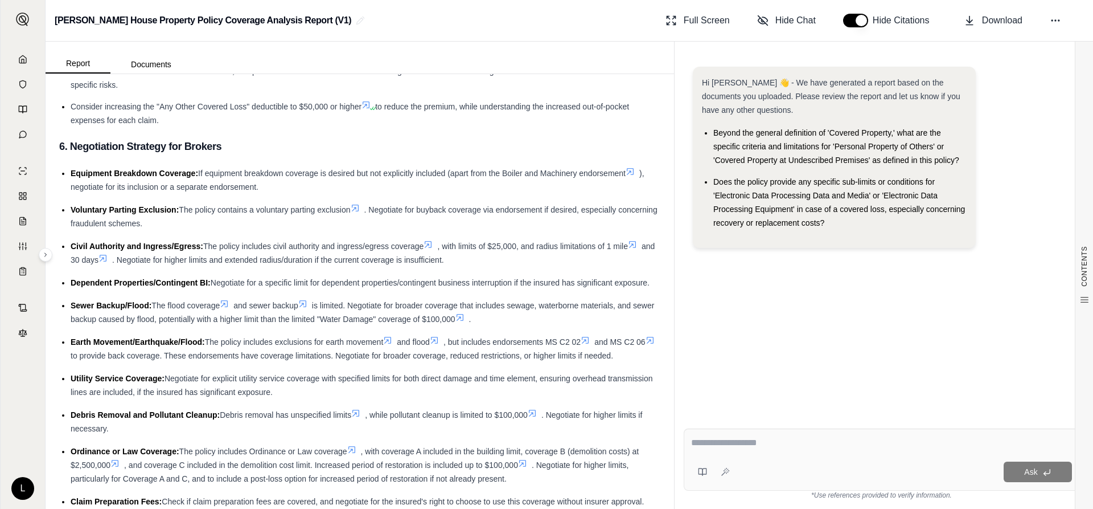
click at [360, 212] on icon at bounding box center [355, 207] width 9 height 9
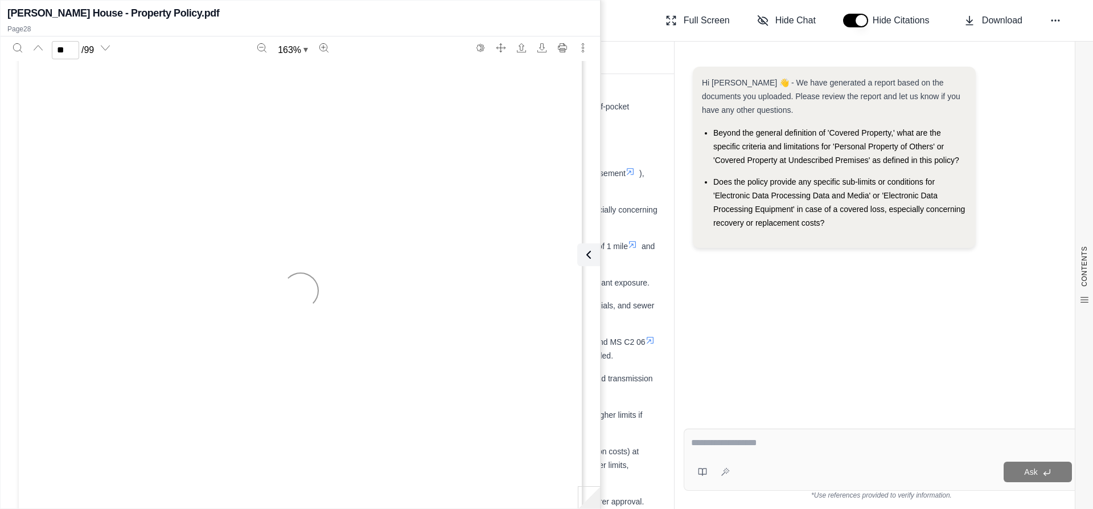
type input "**"
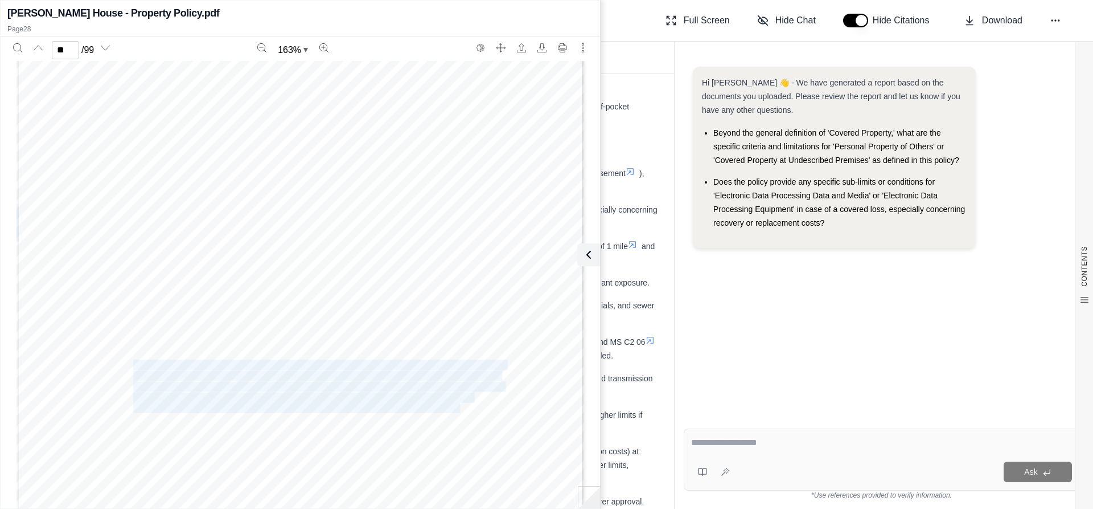
drag, startPoint x: 130, startPoint y: 363, endPoint x: 457, endPoint y: 403, distance: 329.2
click at [457, 403] on div "MS C1 00 10 18 © 2017 The Travelers Indemnity Company. All rights reserved. KTQ…" at bounding box center [301, 143] width 568 height 735
copy div "Voluntary parting with any property by the Insured or anyone else to whom the I…"
click at [149, 389] on span "scheme, trick or device. But this exclusion does not apply to the insurance pro…" at bounding box center [318, 386] width 370 height 9
drag, startPoint x: 131, startPoint y: 363, endPoint x: 366, endPoint y: 405, distance: 238.4
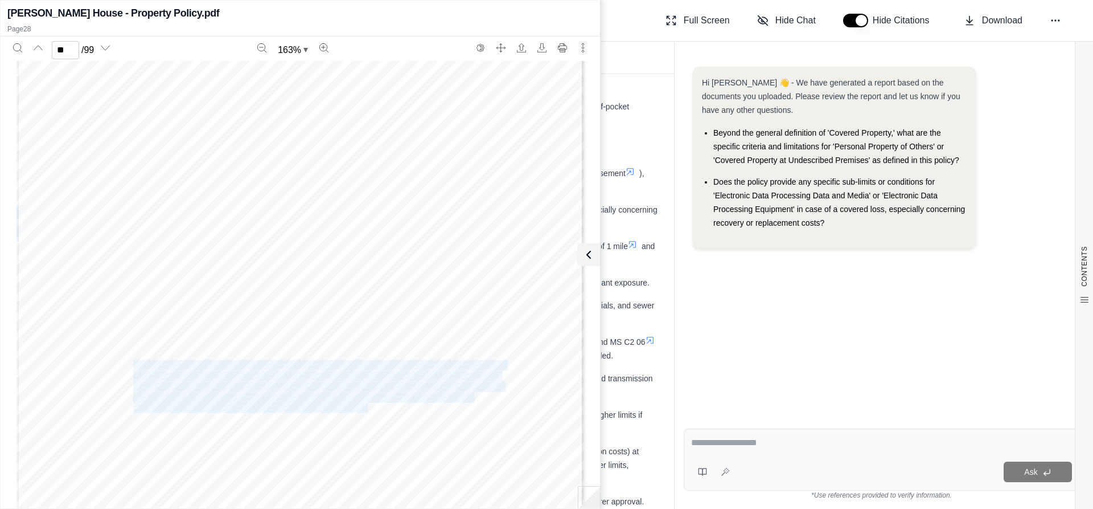
click at [366, 405] on div "MS C1 00 10 18 © 2017 The Travelers Indemnity Company. All rights reserved. KTQ…" at bounding box center [301, 143] width 568 height 735
copy div "Voluntary parting with any property by the Insured or anyone else to whom the I…"
click at [273, 391] on span "scheme, trick or device. But this exclusion does not apply to the insurance pro…" at bounding box center [318, 386] width 370 height 9
drag, startPoint x: 363, startPoint y: 404, endPoint x: 156, endPoint y: 369, distance: 210.2
click at [156, 369] on div "MS C1 00 10 18 © 2017 The Travelers Indemnity Company. All rights reserved. KTQ…" at bounding box center [301, 143] width 568 height 735
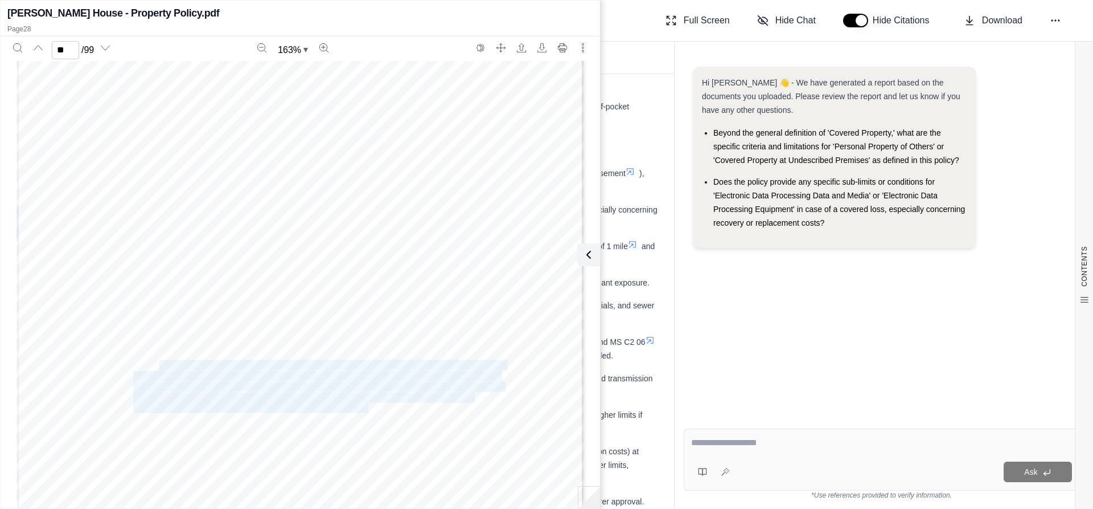
copy div "ary parting with any property by the Insured or anyone else to whom the Insured…"
click at [589, 251] on icon at bounding box center [587, 255] width 14 height 14
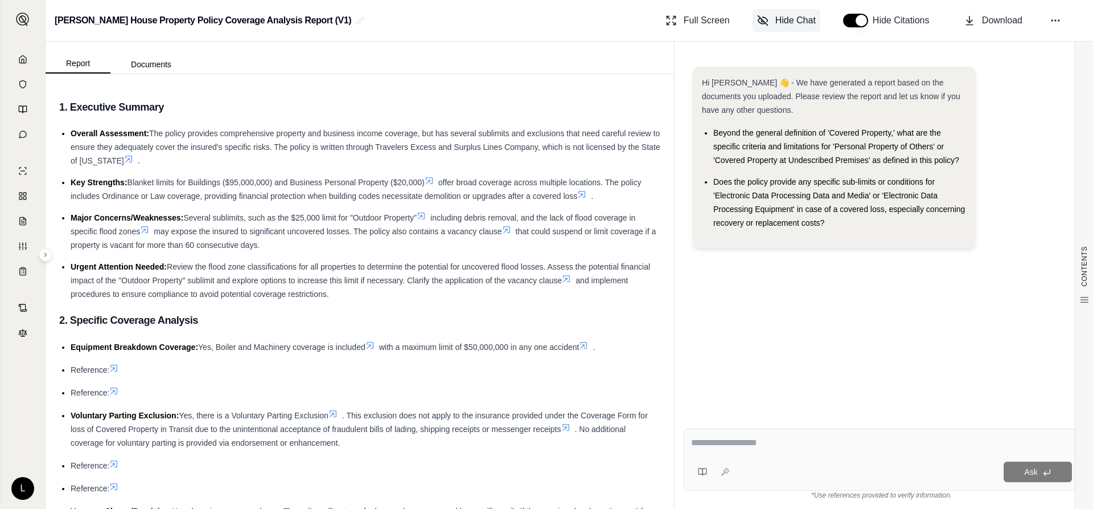
scroll to position [609, 34]
click at [375, 345] on icon at bounding box center [370, 345] width 9 height 9
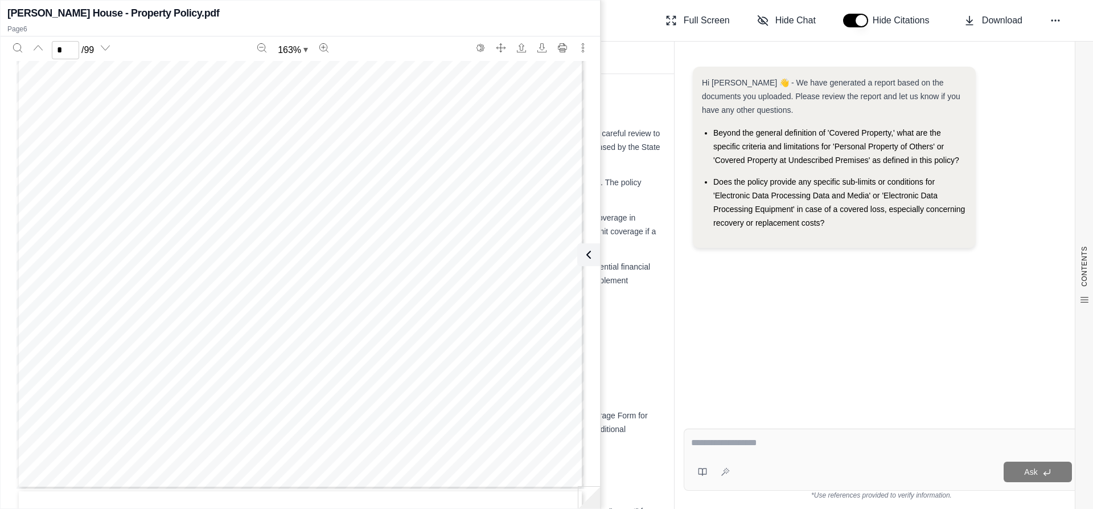
type input "*"
click at [642, 203] on li "Key Strengths: Blanket limits for Buildings ($95,000,000) and Business Personal…" at bounding box center [366, 188] width 590 height 27
click at [597, 256] on button at bounding box center [586, 254] width 23 height 23
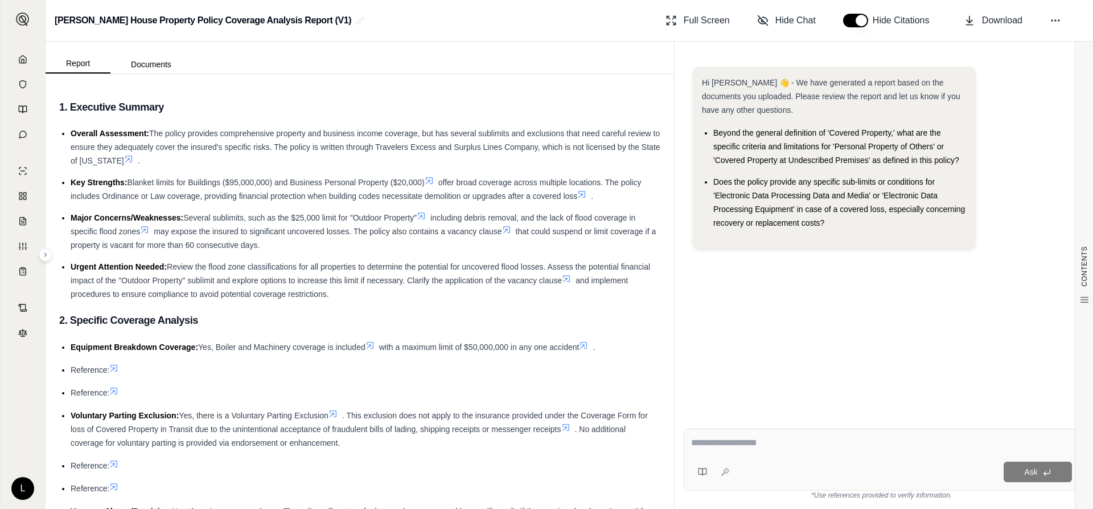
click at [588, 346] on icon at bounding box center [583, 345] width 9 height 9
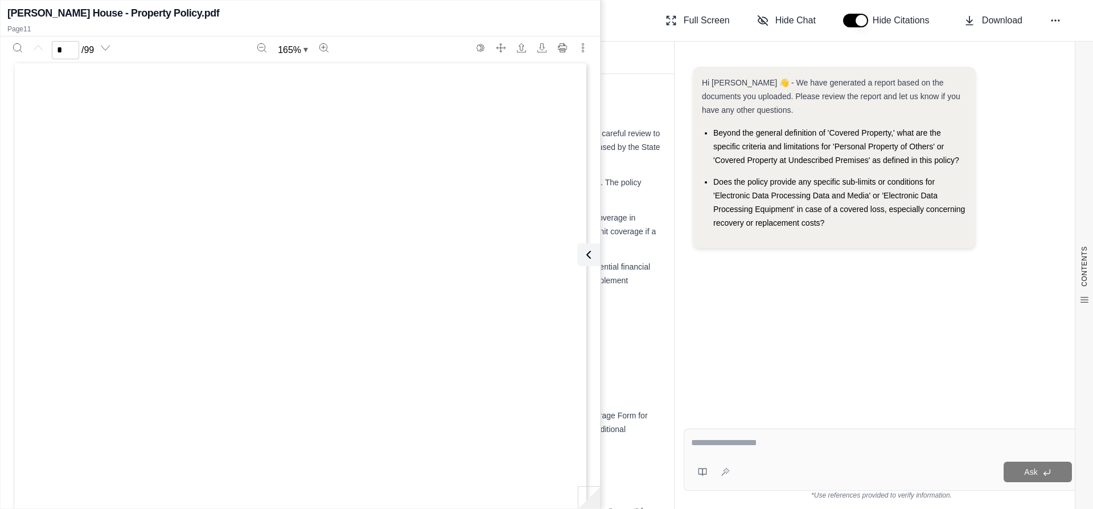
scroll to position [0, 0]
type input "**"
click at [596, 253] on button at bounding box center [586, 254] width 23 height 23
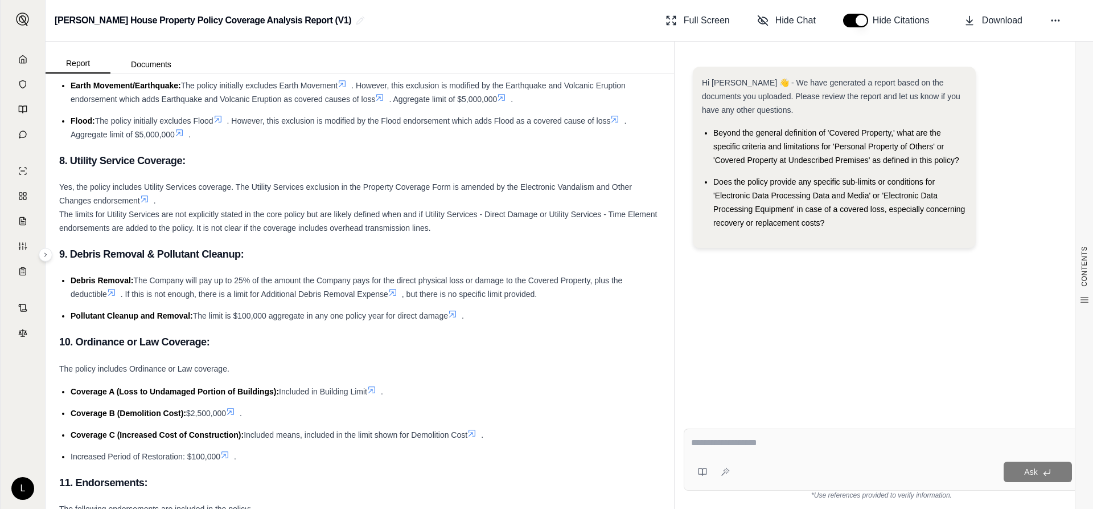
scroll to position [6239, 0]
click at [151, 63] on button "Documents" at bounding box center [150, 64] width 81 height 18
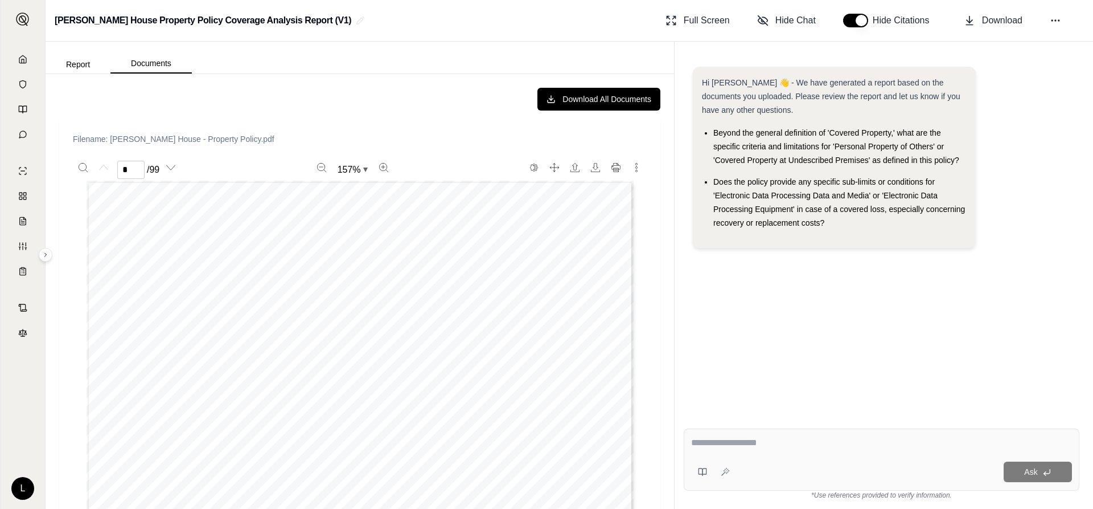
click at [106, 52] on div "Report Documents" at bounding box center [119, 62] width 146 height 23
click at [92, 58] on button "Report" at bounding box center [78, 64] width 65 height 18
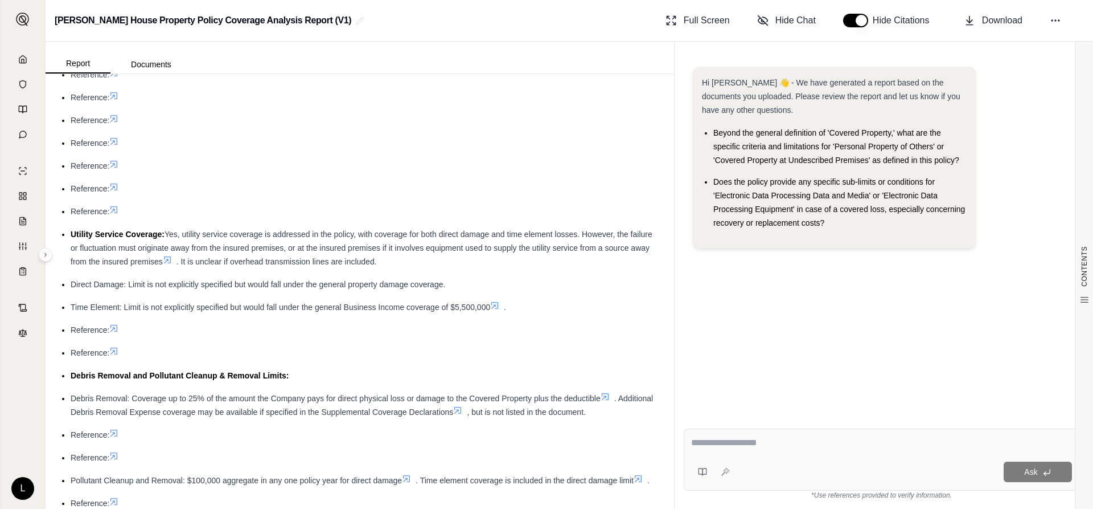
scroll to position [968, 0]
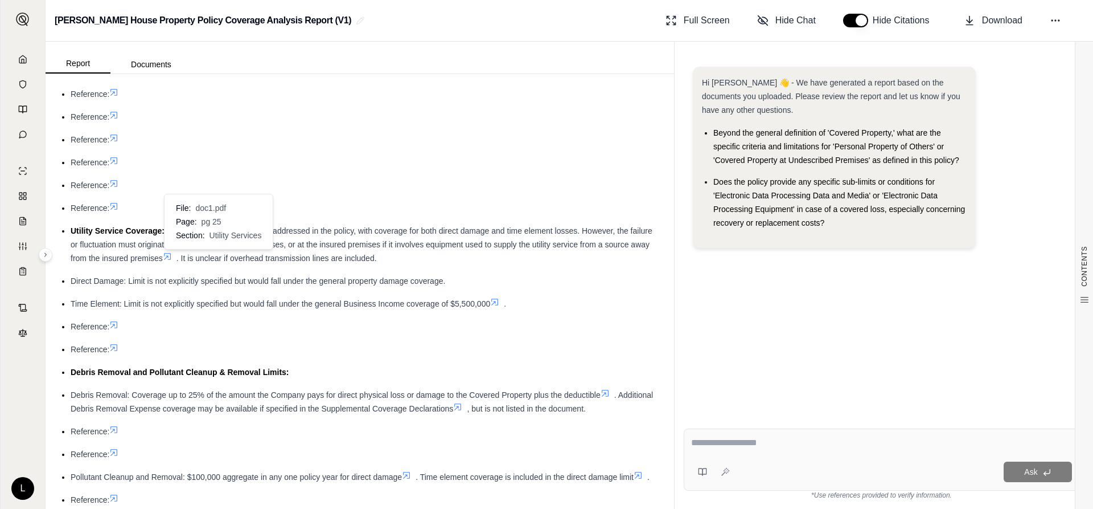
click at [171, 256] on icon at bounding box center [167, 256] width 7 height 7
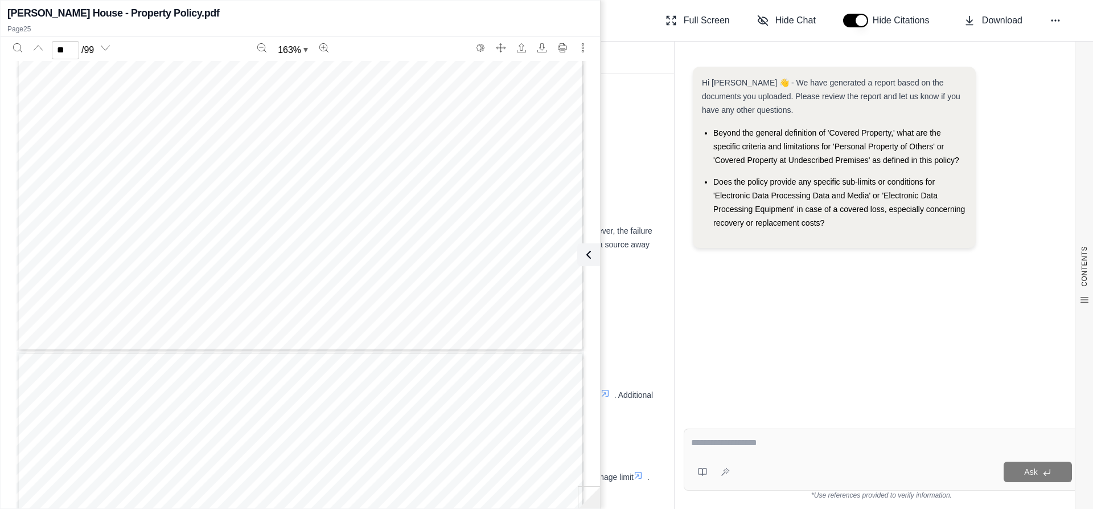
scroll to position [18146, 0]
type input "**"
click at [585, 255] on icon at bounding box center [586, 254] width 3 height 7
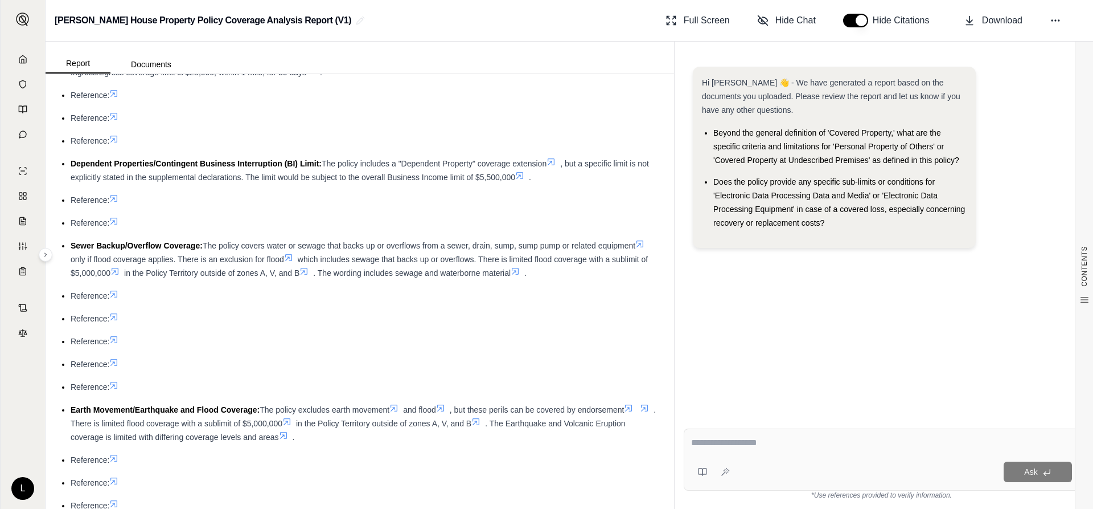
scroll to position [569, 0]
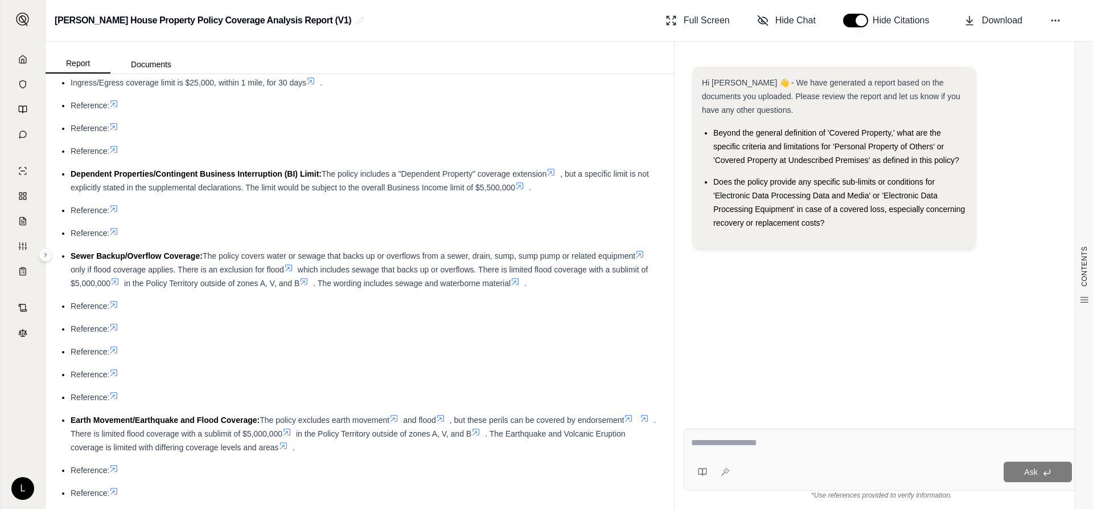
click at [338, 227] on div "Reference:" at bounding box center [366, 233] width 590 height 14
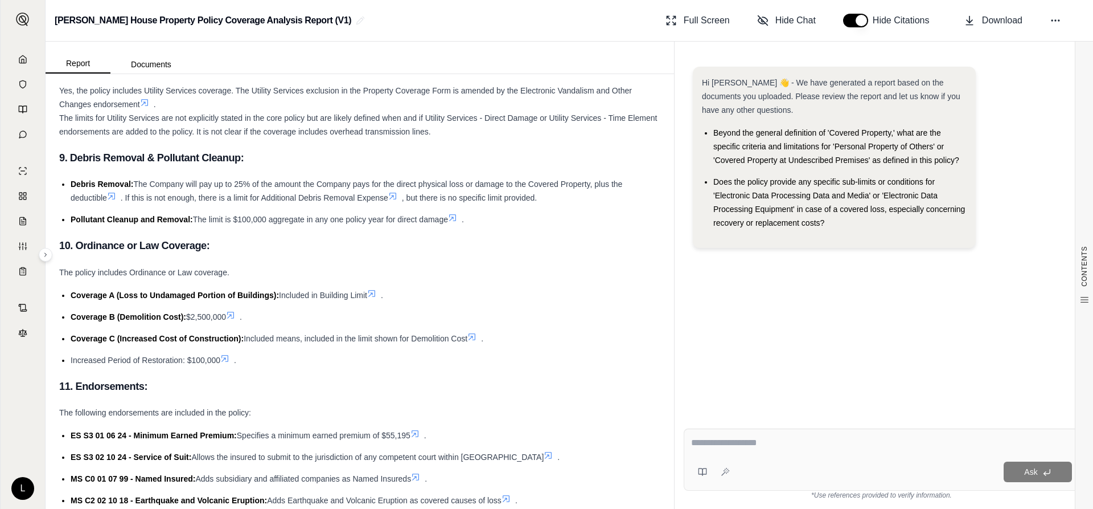
scroll to position [6361, 0]
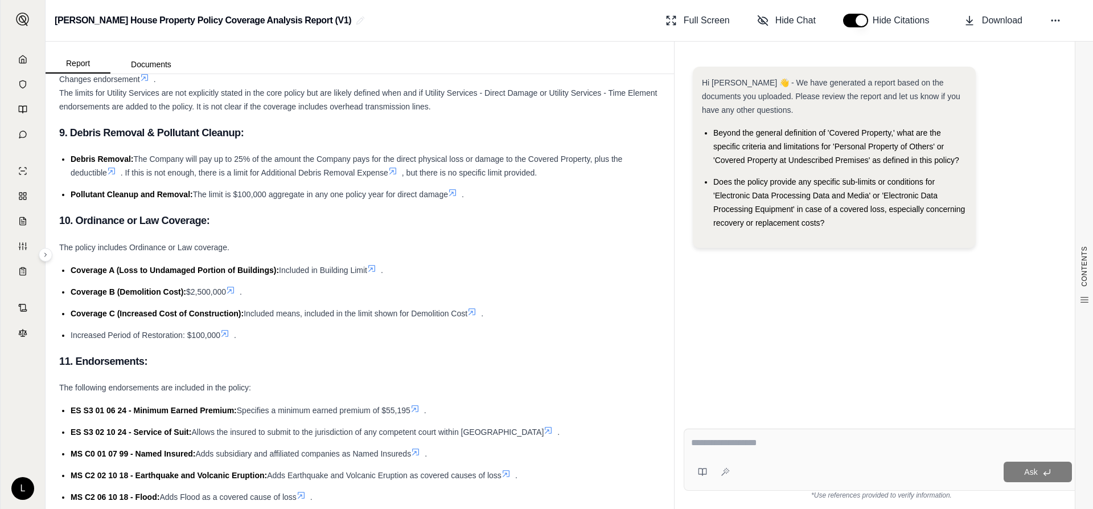
click at [470, 277] on li "Coverage A (Loss to Undamaged Portion of Buildings): Included in Building Limit…" at bounding box center [366, 270] width 590 height 14
click at [374, 273] on icon at bounding box center [371, 268] width 9 height 9
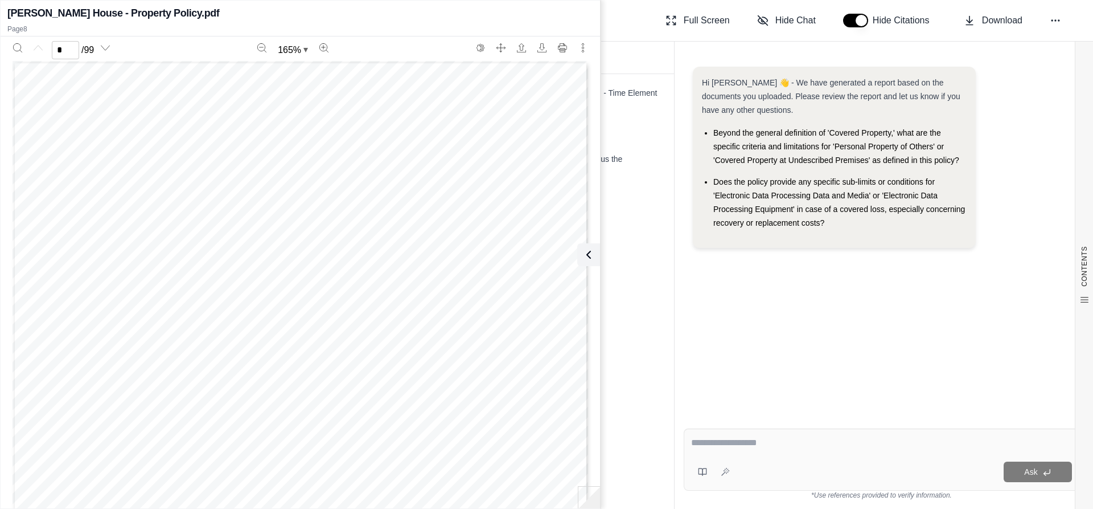
scroll to position [0, 0]
type input "*"
click at [590, 250] on icon at bounding box center [589, 255] width 14 height 14
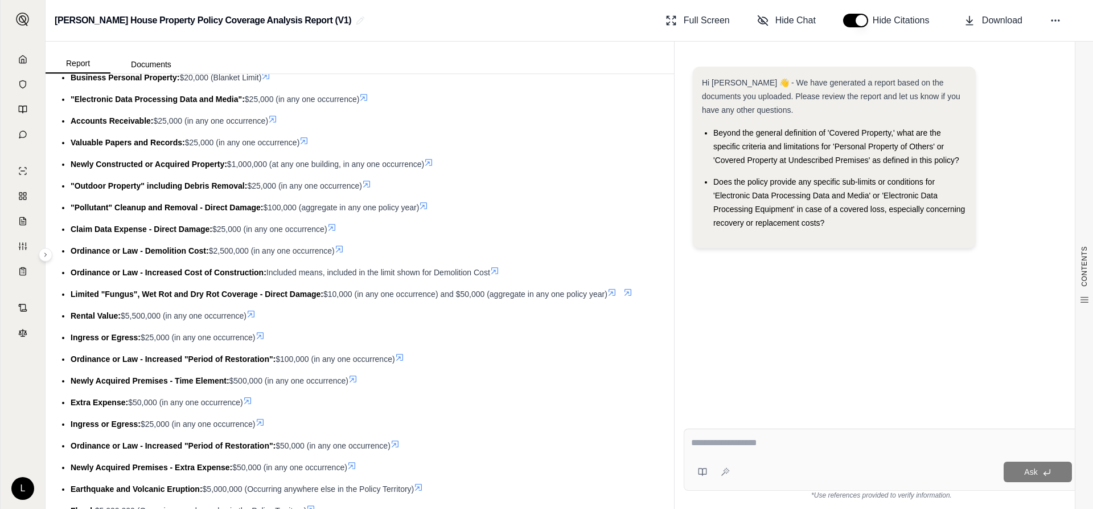
click at [499, 275] on icon at bounding box center [494, 270] width 9 height 9
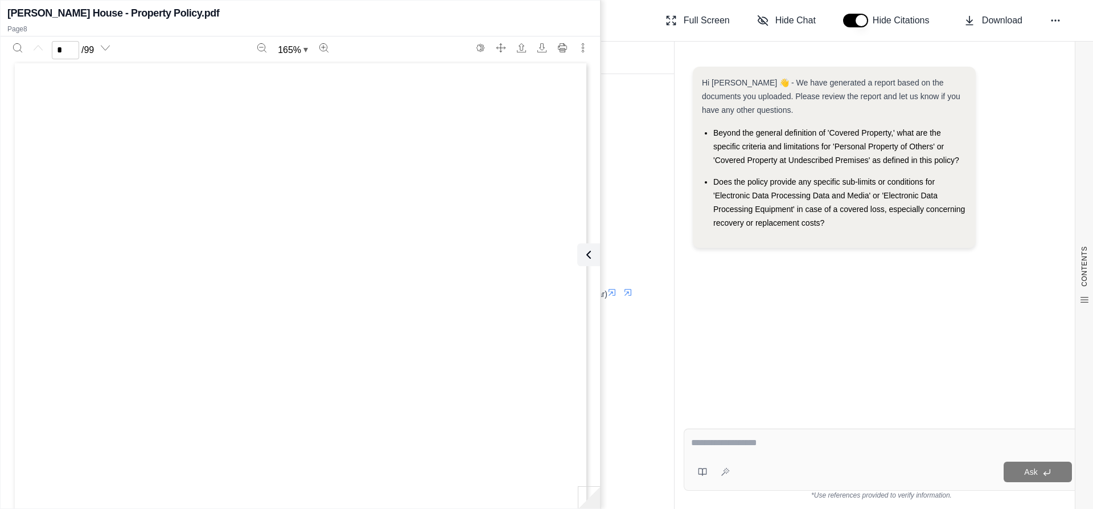
scroll to position [0, 0]
type input "*"
click at [579, 257] on button at bounding box center [586, 254] width 23 height 23
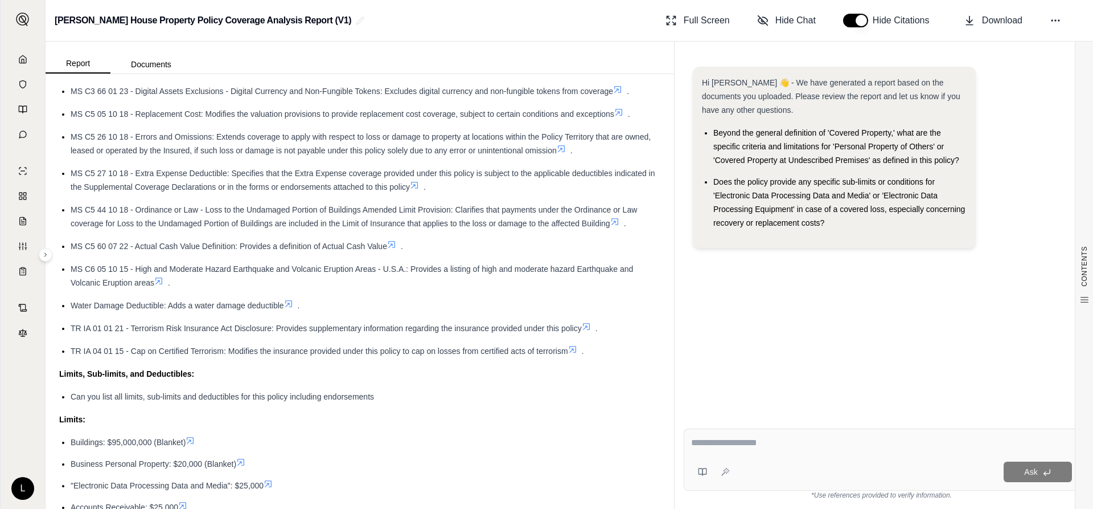
scroll to position [11941, 0]
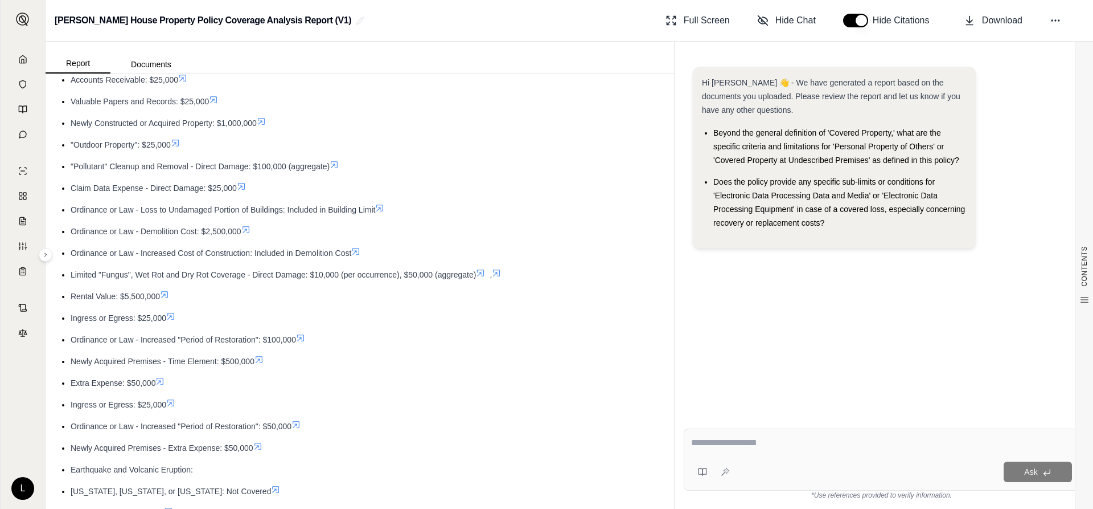
click at [248, 233] on icon at bounding box center [246, 229] width 7 height 7
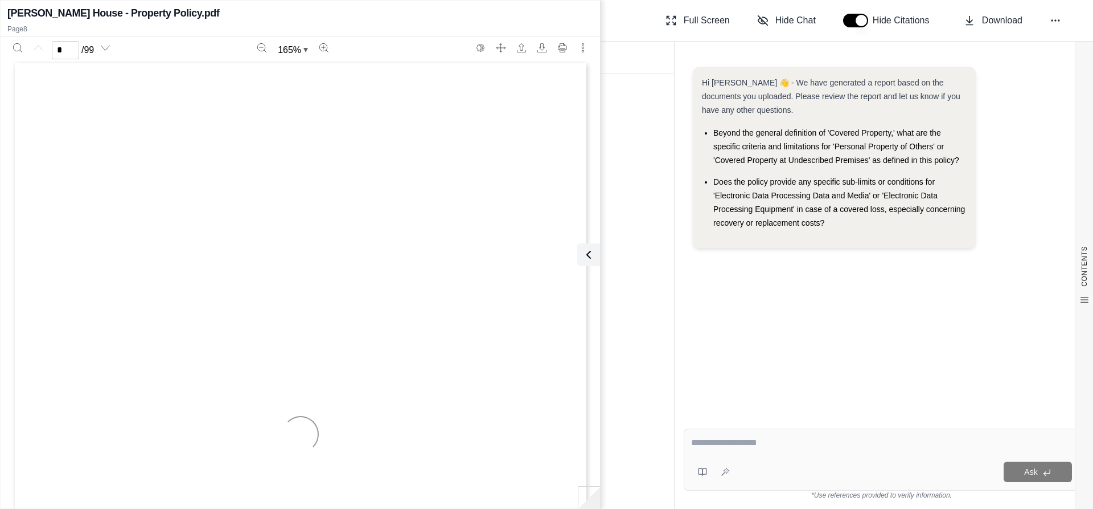
scroll to position [0, 0]
type input "*"
drag, startPoint x: 585, startPoint y: 256, endPoint x: 610, endPoint y: 229, distance: 36.3
click at [591, 248] on icon at bounding box center [589, 255] width 14 height 14
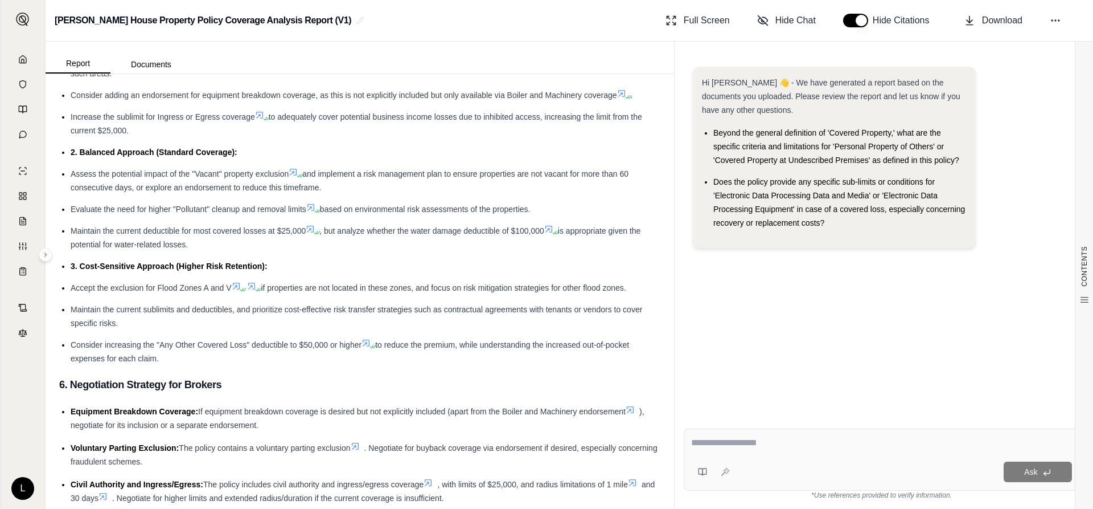
scroll to position [1048, 0]
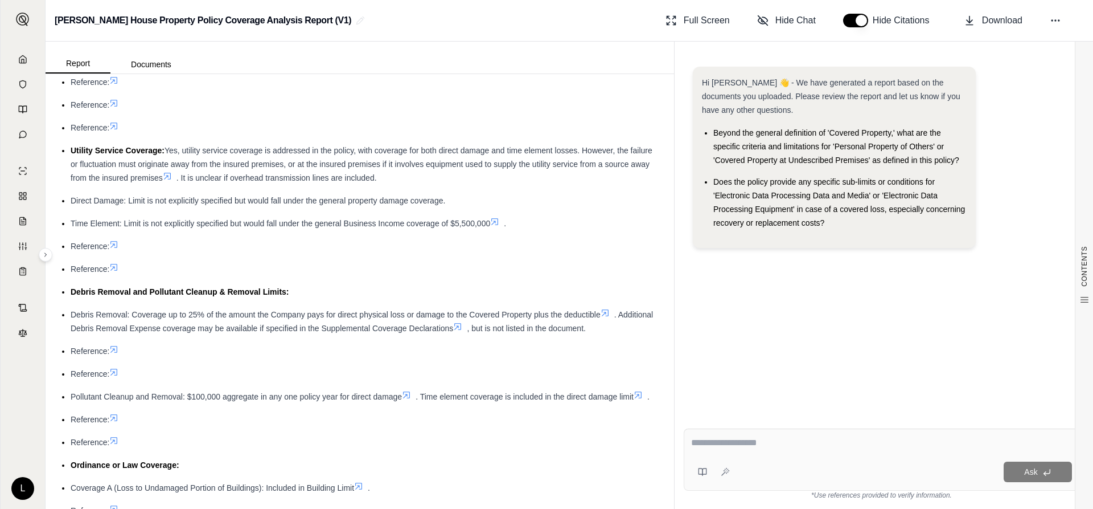
click at [406, 393] on icon at bounding box center [406, 394] width 7 height 7
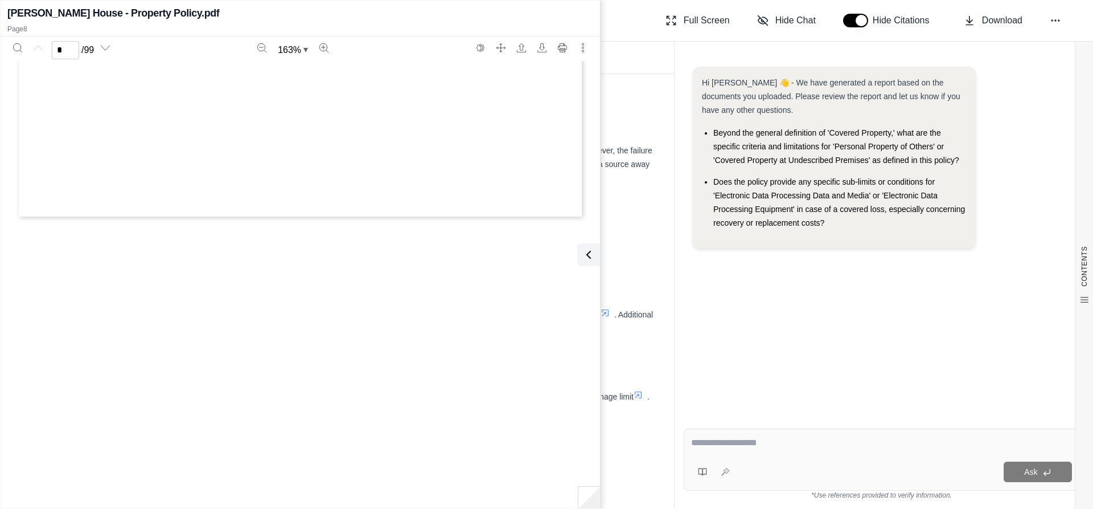
type input "*"
click at [599, 255] on div "* / 99 163 % MS C0 01 07 99 KTQ-CMB-B562254-8-25 Page 1 of 1 NAMED INSURED In a…" at bounding box center [301, 268] width 600 height 464
click at [590, 259] on icon at bounding box center [587, 255] width 14 height 14
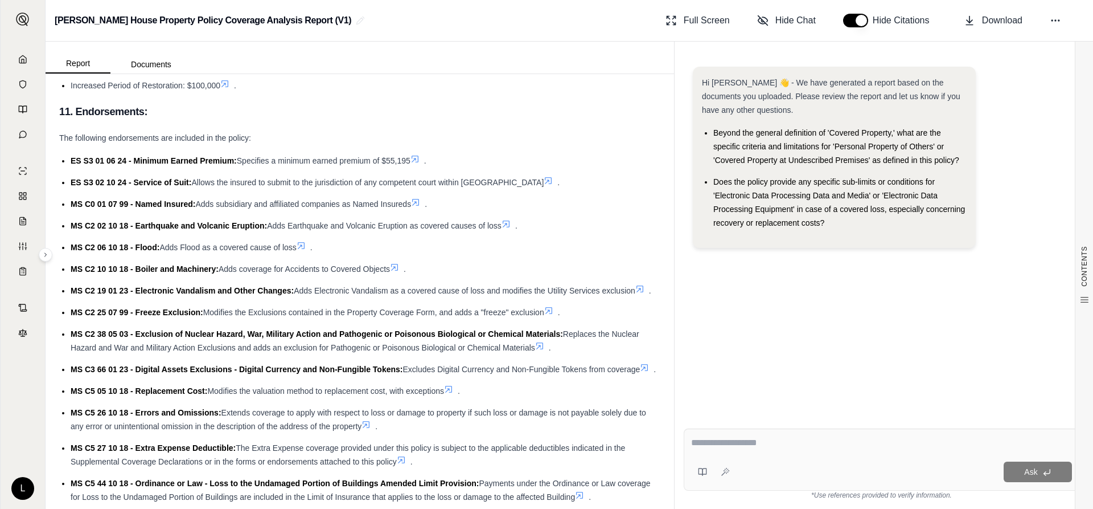
scroll to position [6639, 0]
